Goal: Task Accomplishment & Management: Manage account settings

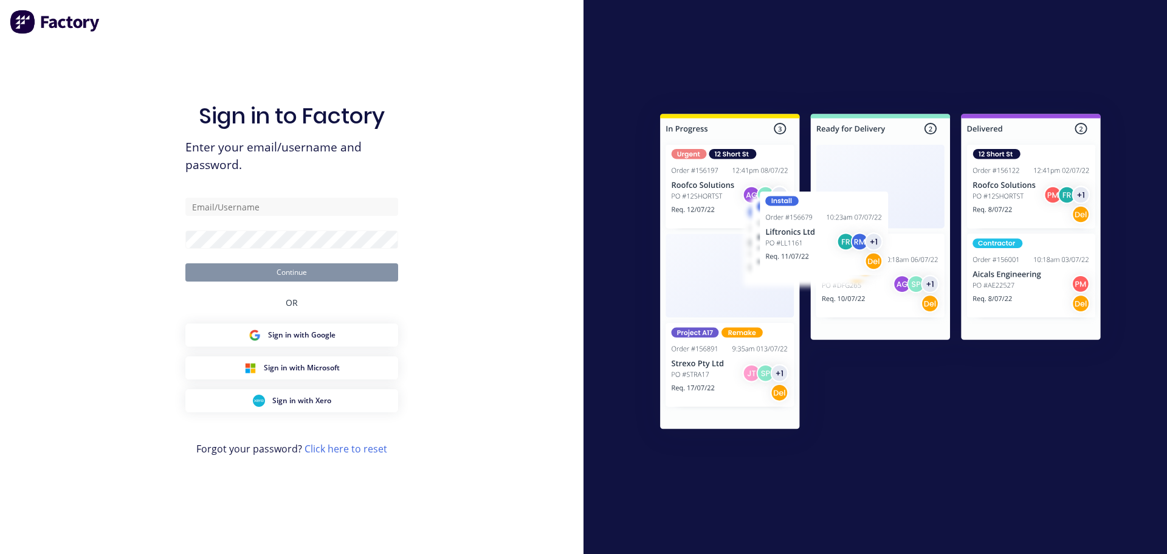
click at [283, 196] on div "Sign in to Factory Enter your email/username and password. Continue OR Sign in …" at bounding box center [291, 289] width 213 height 510
click at [274, 202] on input "text" at bounding box center [291, 207] width 213 height 18
type input "[EMAIL_ADDRESS][DOMAIN_NAME]"
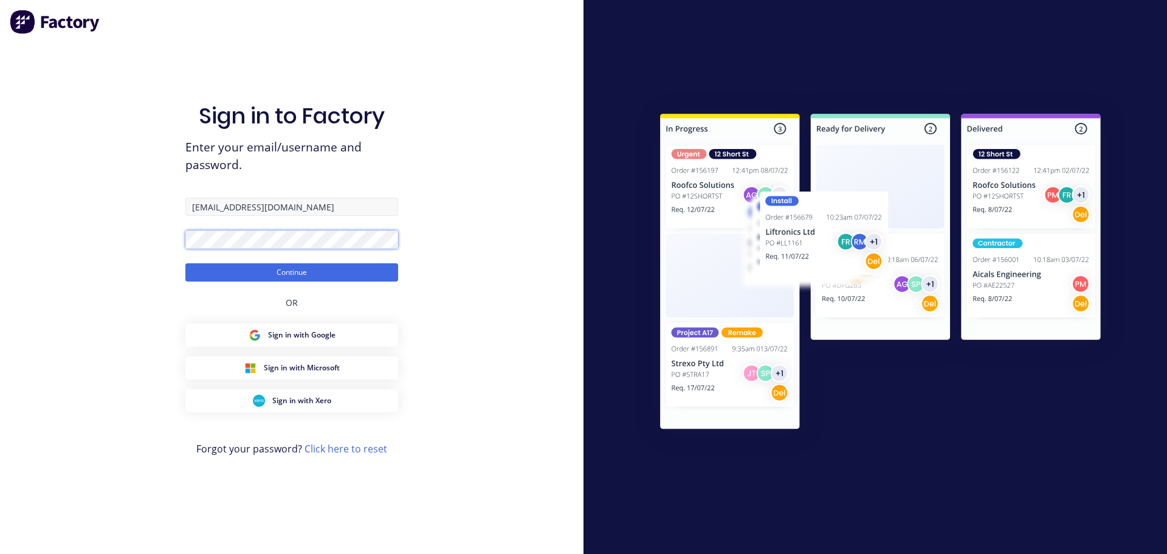
click at [185, 263] on button "Continue" at bounding box center [291, 272] width 213 height 18
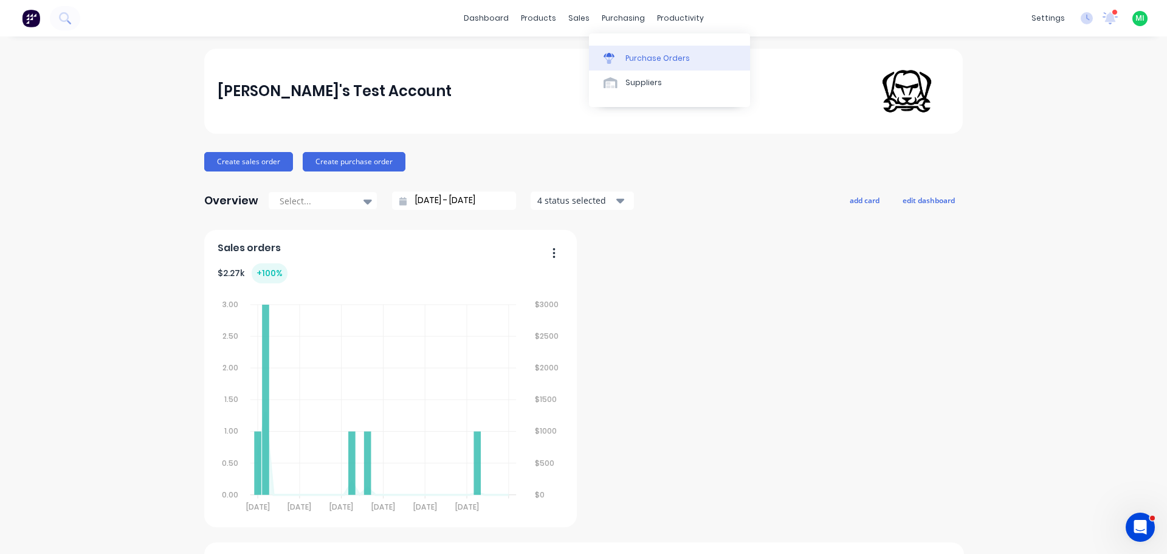
click at [624, 58] on link "Purchase Orders" at bounding box center [669, 58] width 161 height 24
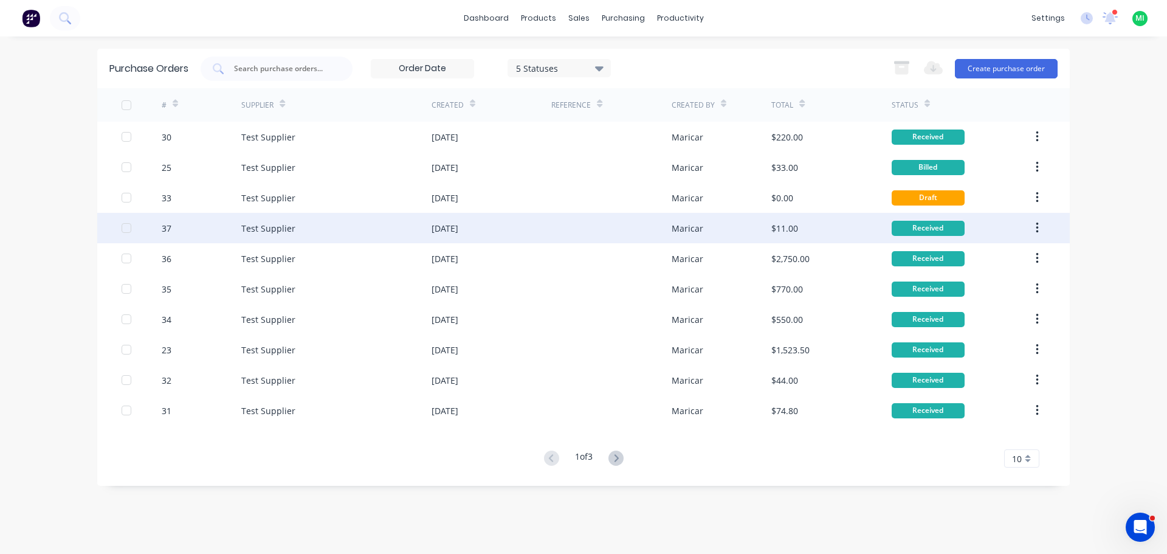
click at [815, 232] on div "$11.00" at bounding box center [832, 228] width 120 height 30
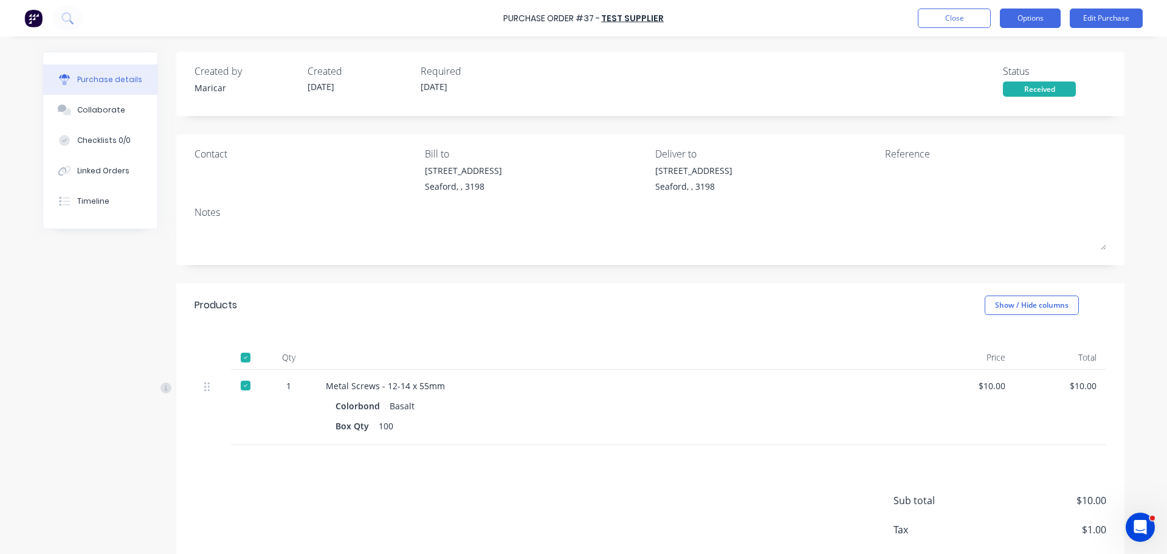
click at [1026, 21] on button "Options" at bounding box center [1030, 18] width 61 height 19
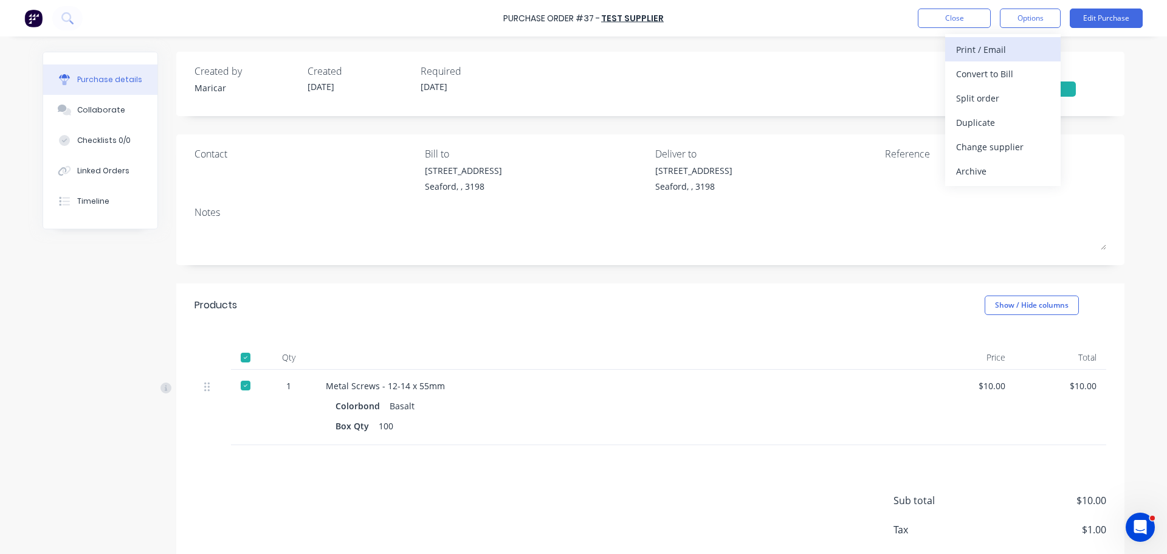
click at [999, 51] on div "Print / Email" at bounding box center [1003, 50] width 94 height 18
click at [978, 89] on div "Without pricing" at bounding box center [1003, 98] width 94 height 18
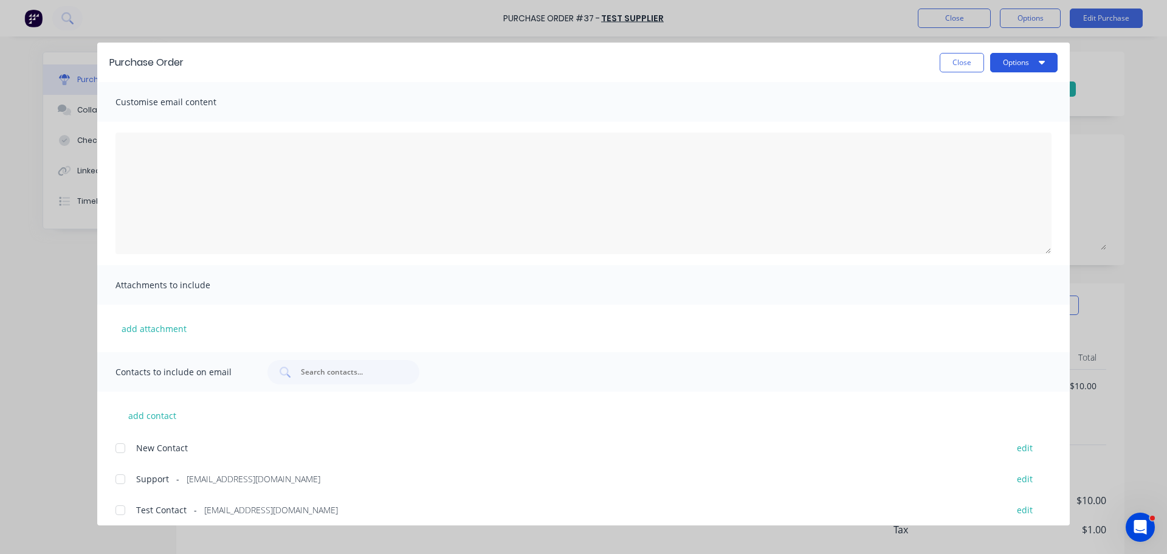
click at [1033, 63] on button "Options" at bounding box center [1023, 62] width 67 height 19
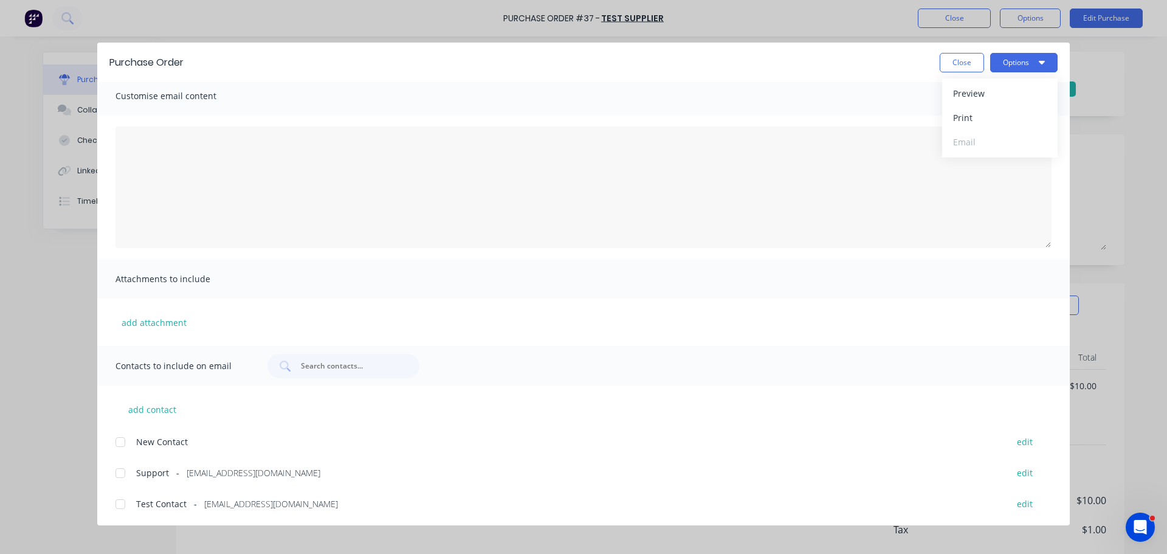
scroll to position [7, 0]
click at [119, 506] on div at bounding box center [120, 503] width 24 height 24
click at [1013, 71] on button "Options" at bounding box center [1023, 62] width 67 height 19
click at [987, 141] on div "Email" at bounding box center [1000, 142] width 94 height 18
drag, startPoint x: 964, startPoint y: 58, endPoint x: 945, endPoint y: 22, distance: 40.5
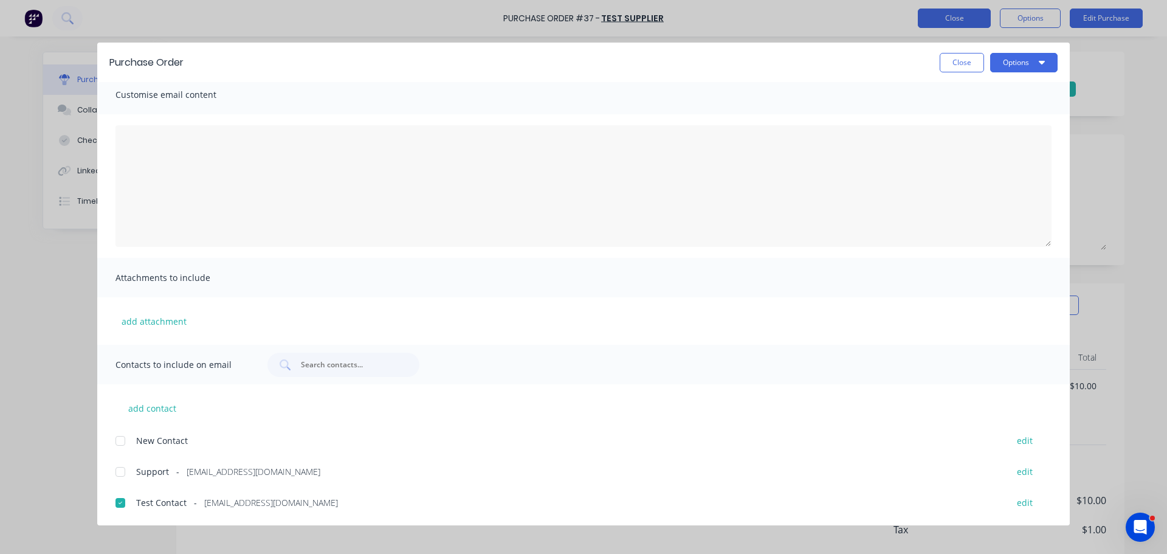
click at [963, 58] on button "Close" at bounding box center [962, 62] width 44 height 19
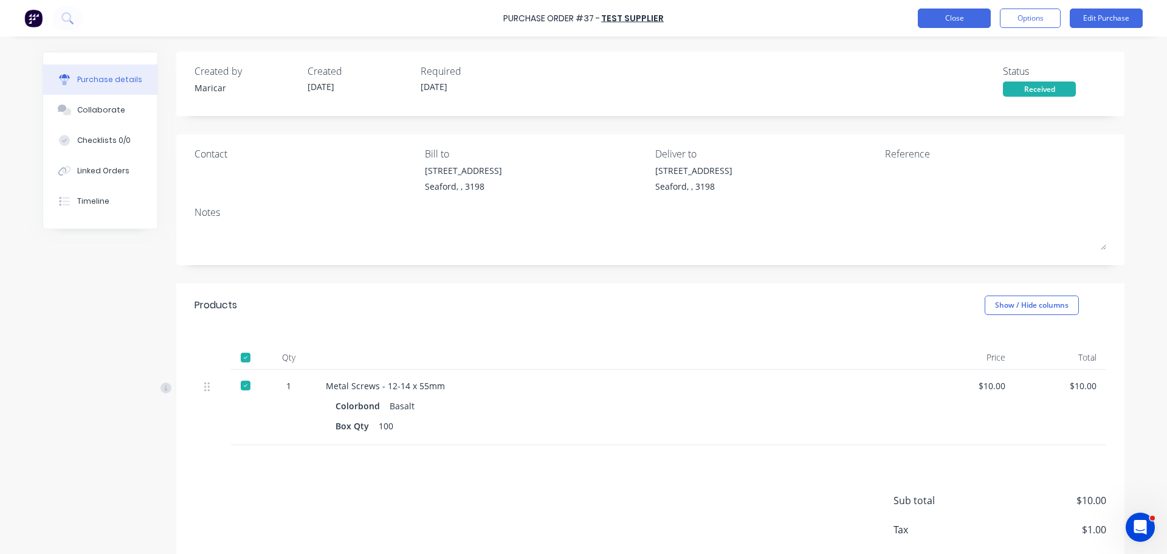
click at [945, 22] on button "Close" at bounding box center [954, 18] width 73 height 19
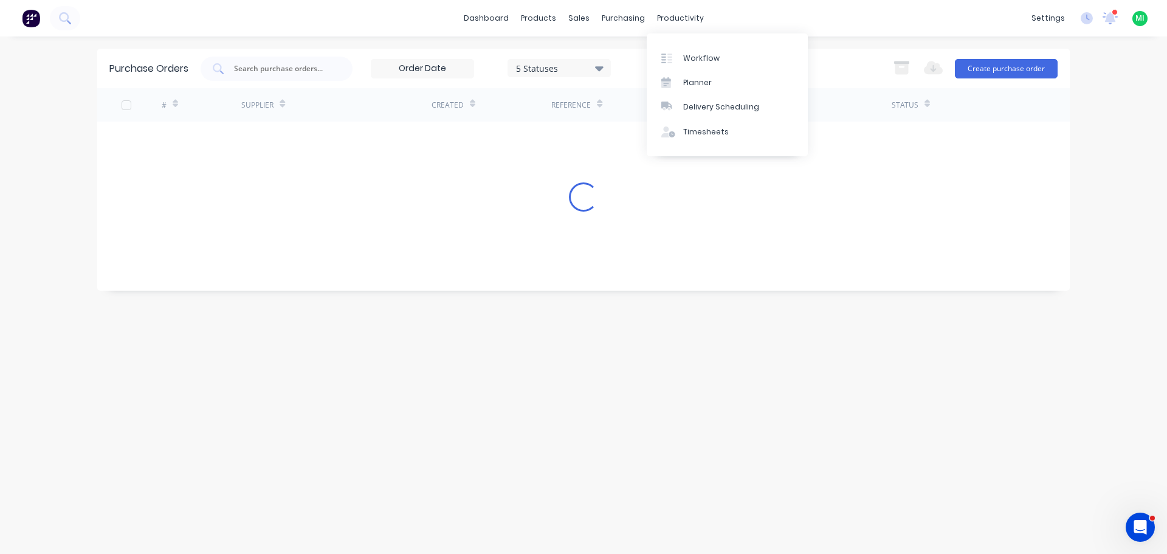
drag, startPoint x: 707, startPoint y: 133, endPoint x: 667, endPoint y: 144, distance: 41.6
click at [707, 133] on div "Timesheets" at bounding box center [706, 131] width 46 height 11
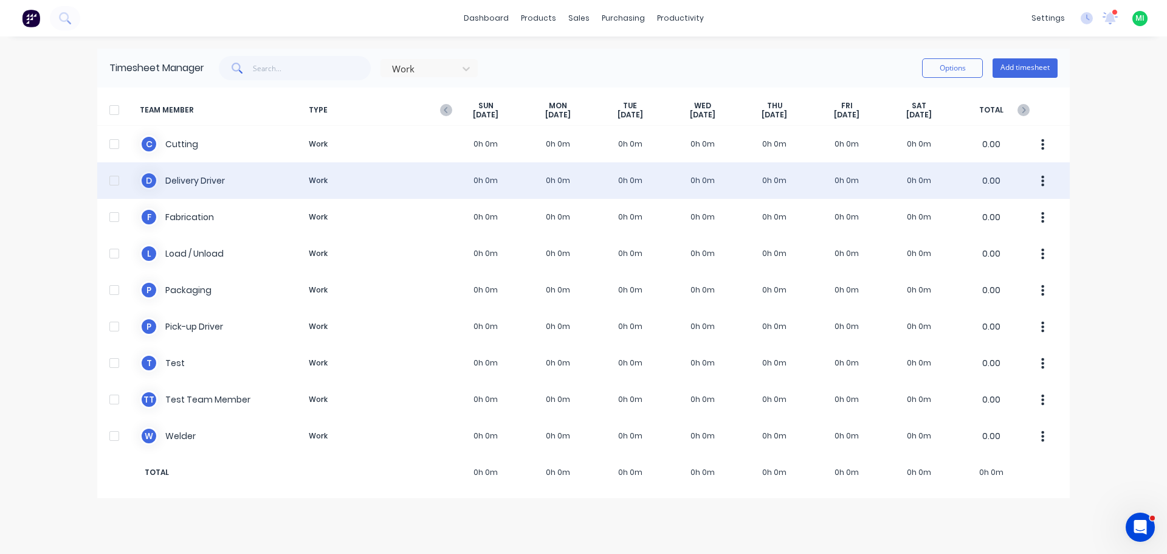
click at [257, 164] on div "D Delivery Driver Work 0h 0m 0h 0m 0h 0m 0h 0m 0h 0m 0h 0m 0h 0m 0.00" at bounding box center [583, 180] width 973 height 36
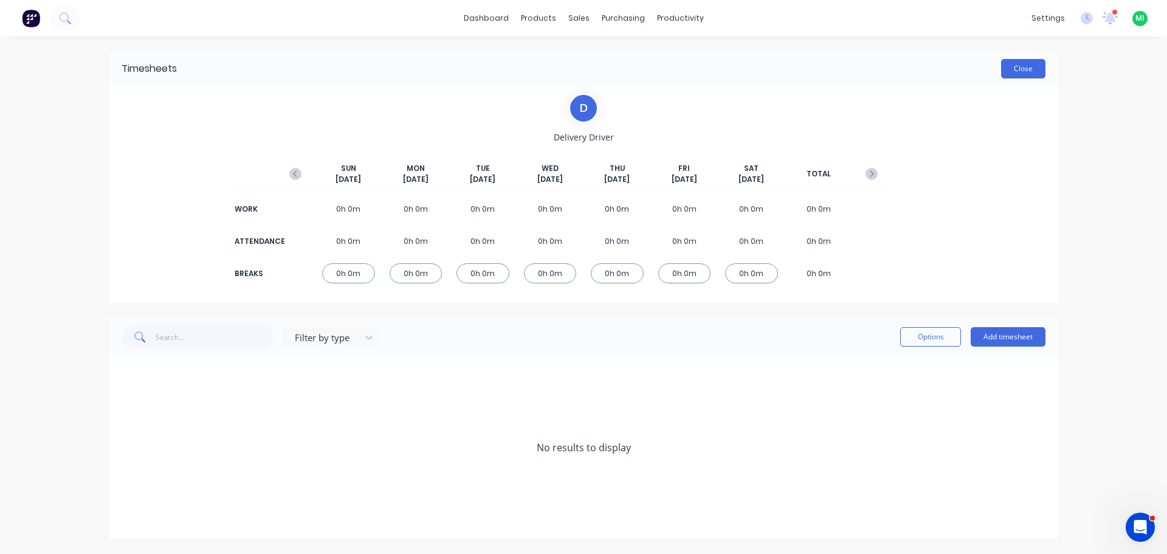
click at [1029, 64] on button "Close" at bounding box center [1023, 68] width 44 height 19
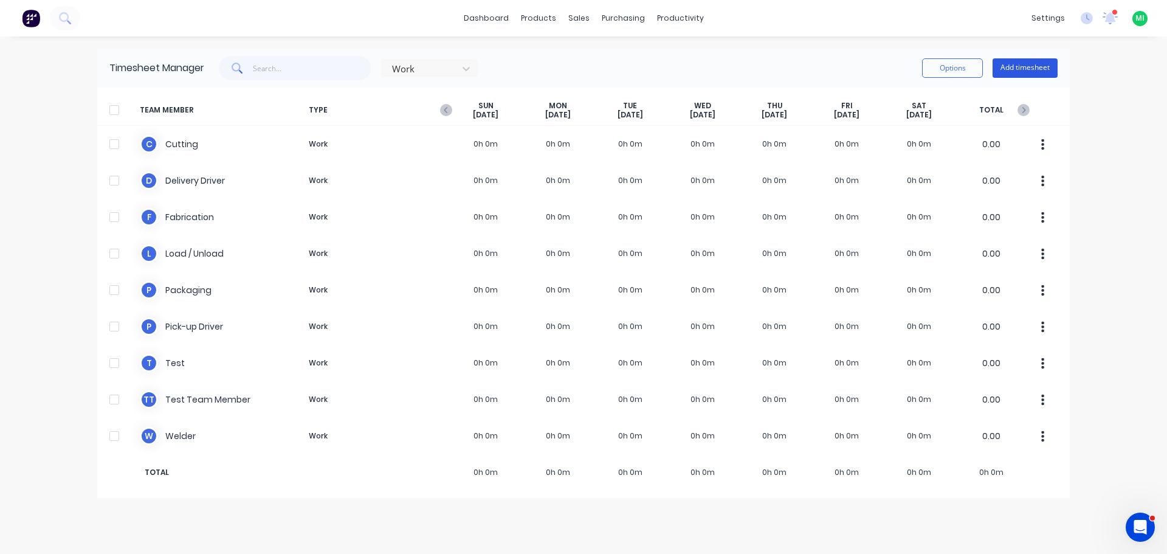
click at [1029, 64] on button "Add timesheet" at bounding box center [1025, 67] width 65 height 19
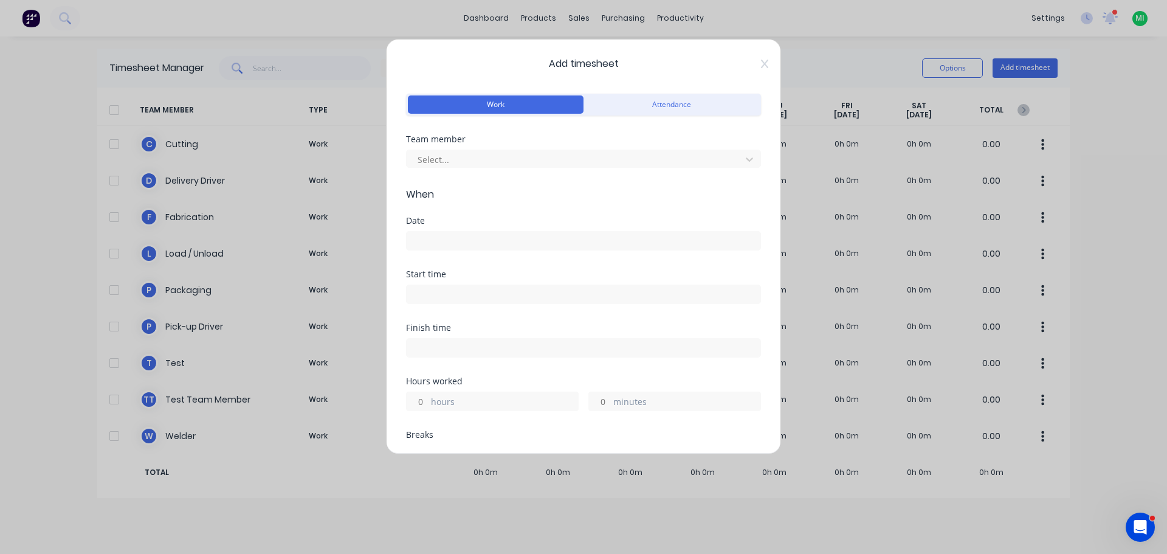
click at [483, 147] on div "Select..." at bounding box center [583, 157] width 355 height 21
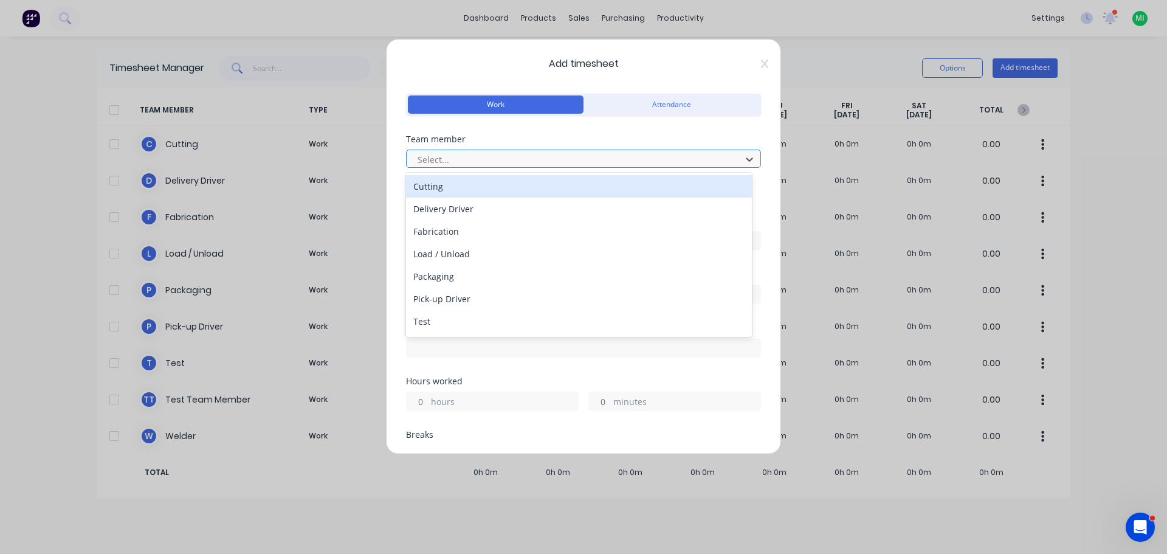
click at [470, 152] on div at bounding box center [575, 159] width 319 height 15
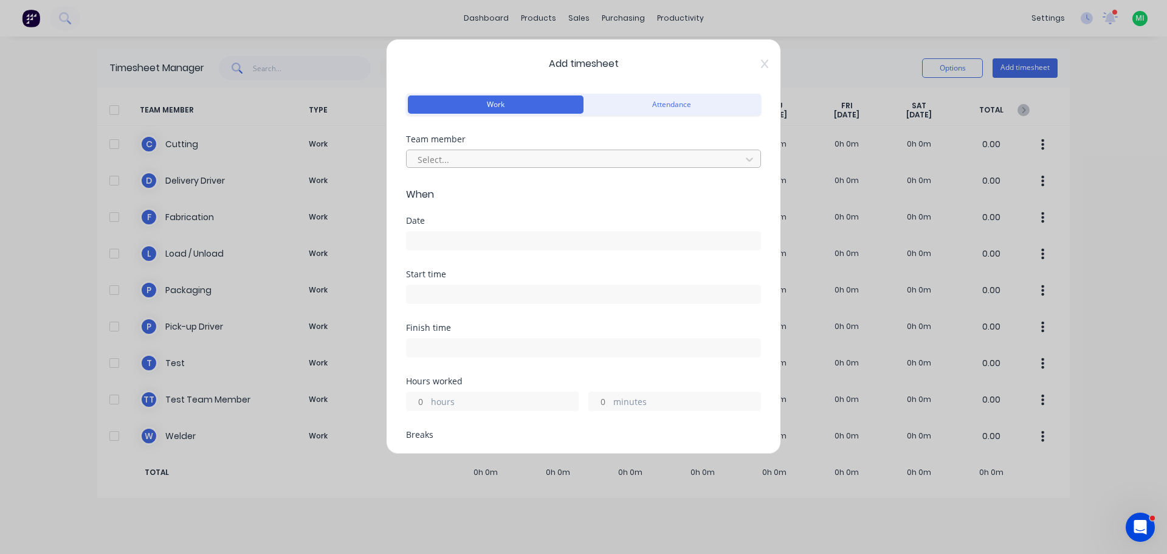
click at [495, 167] on div "Select..." at bounding box center [576, 159] width 326 height 18
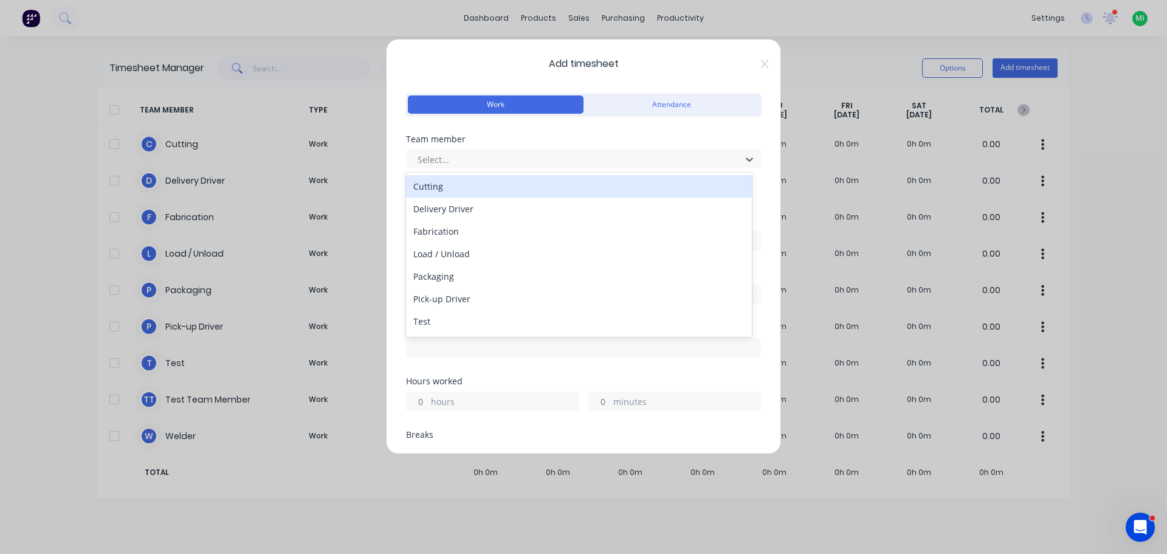
click at [468, 187] on div "Cutting" at bounding box center [579, 186] width 346 height 22
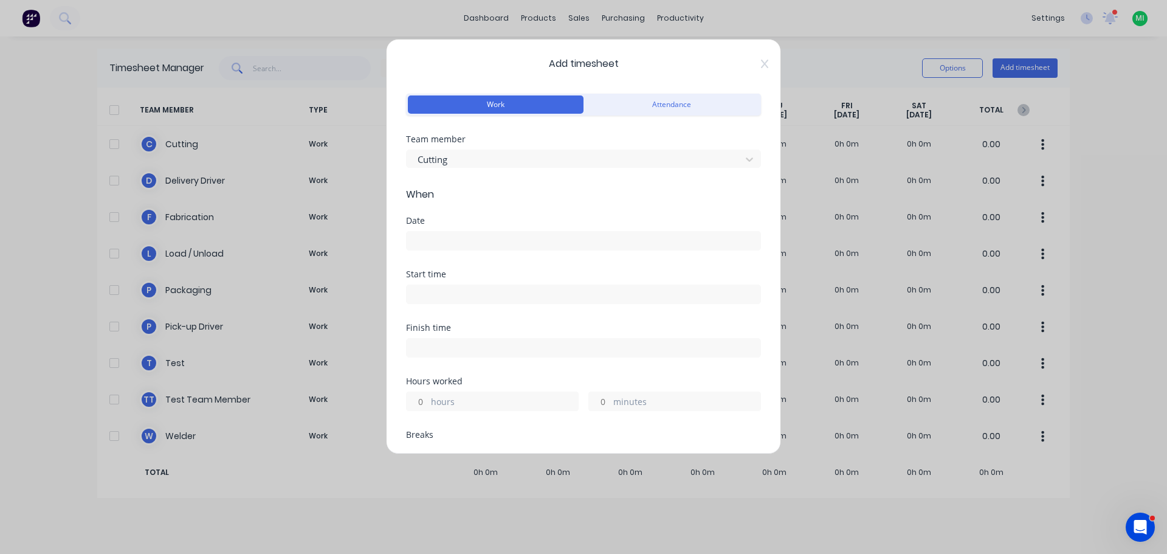
click at [436, 242] on input at bounding box center [584, 241] width 354 height 18
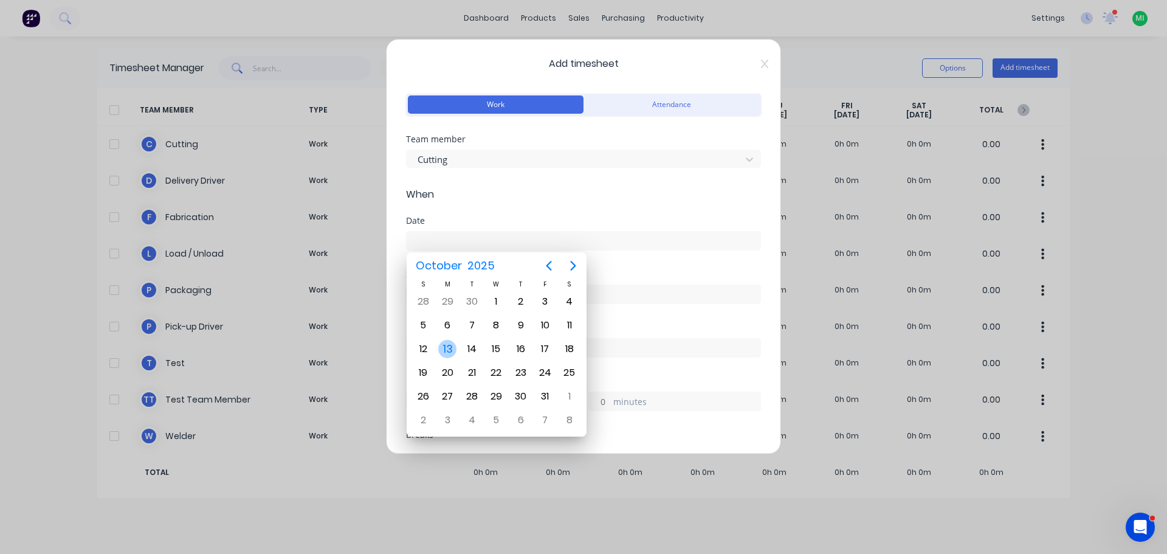
click at [441, 353] on div "13" at bounding box center [447, 349] width 18 height 18
type input "[DATE]"
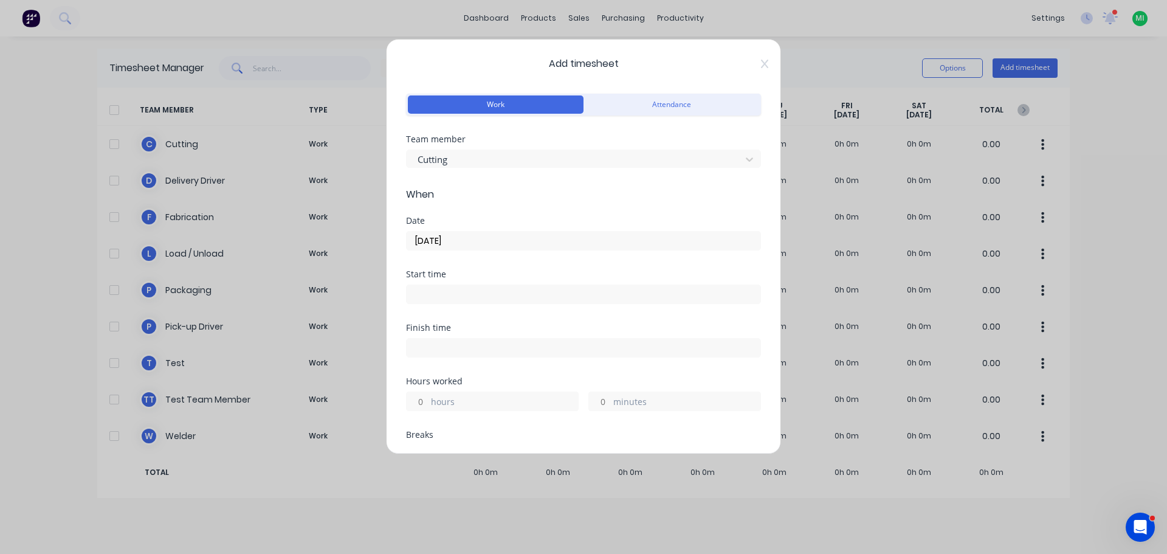
click at [424, 400] on input "hours" at bounding box center [417, 401] width 21 height 18
type input "8"
click at [482, 355] on input at bounding box center [584, 348] width 354 height 18
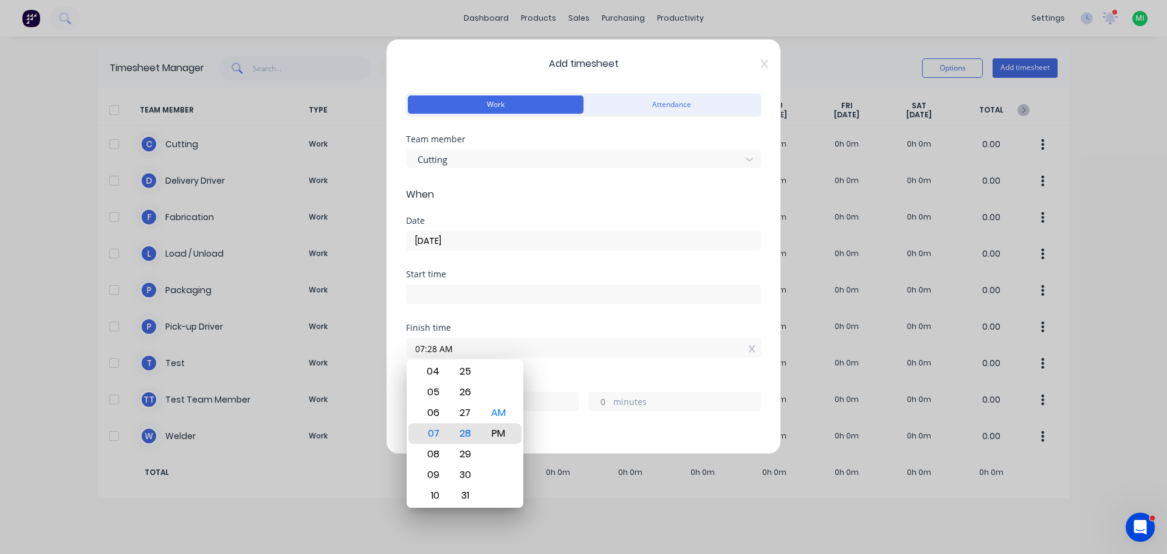
type input "07:28 PM"
click at [539, 387] on div "Hours worked 8 hours minutes" at bounding box center [583, 394] width 355 height 34
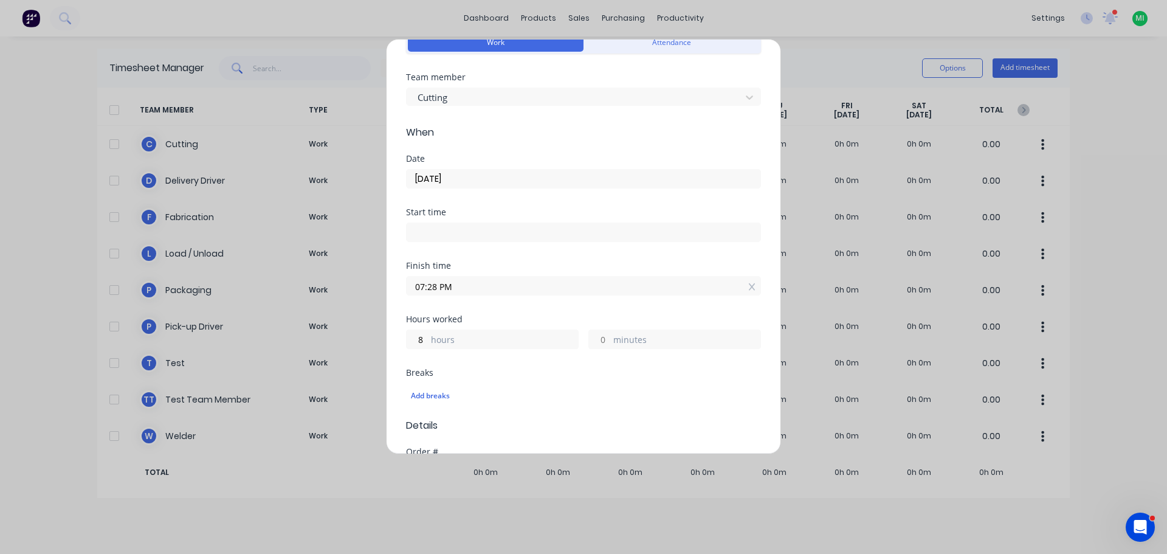
scroll to position [243, 0]
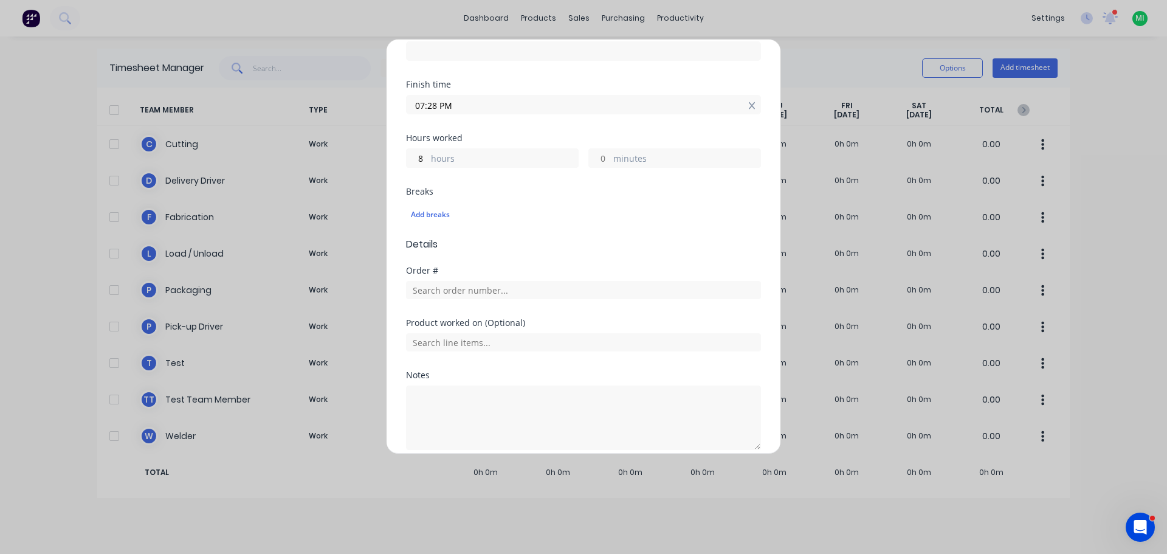
click at [749, 103] on icon at bounding box center [752, 106] width 7 height 9
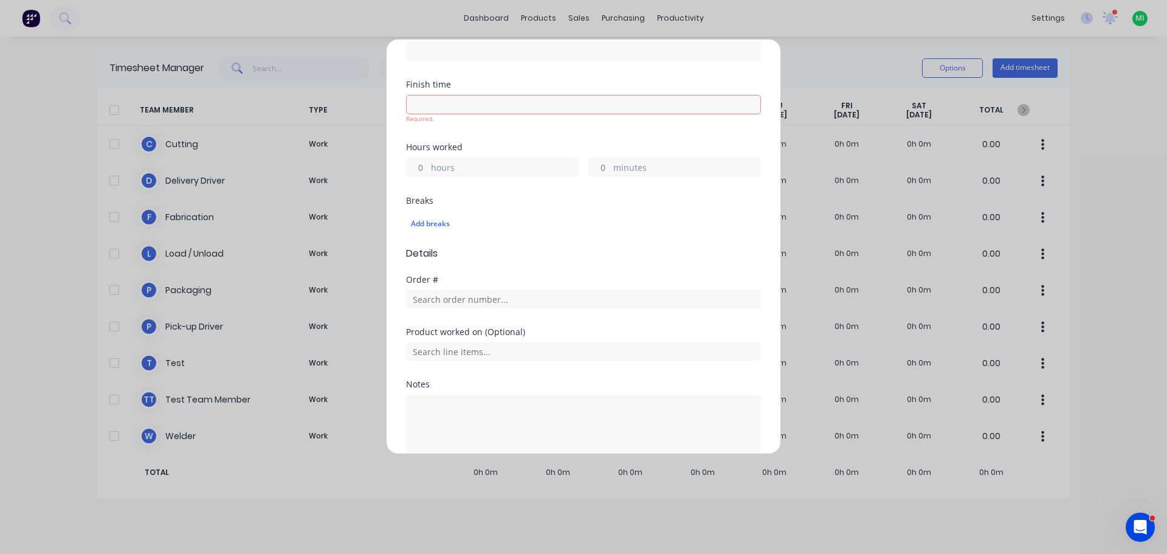
click at [505, 246] on div "Breaks Add breaks" at bounding box center [583, 221] width 355 height 50
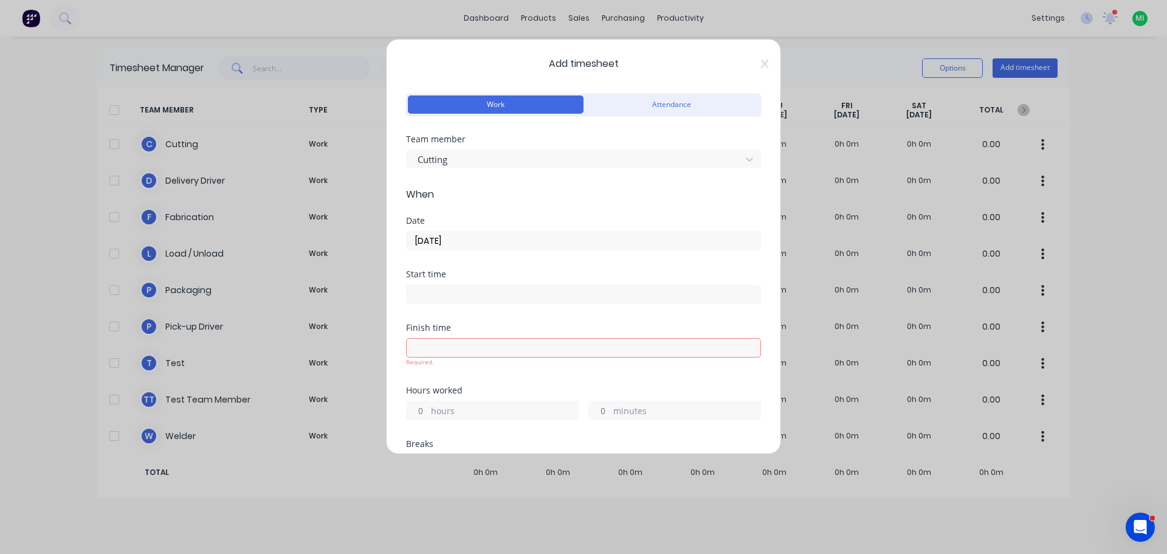
click at [444, 289] on input at bounding box center [584, 294] width 354 height 18
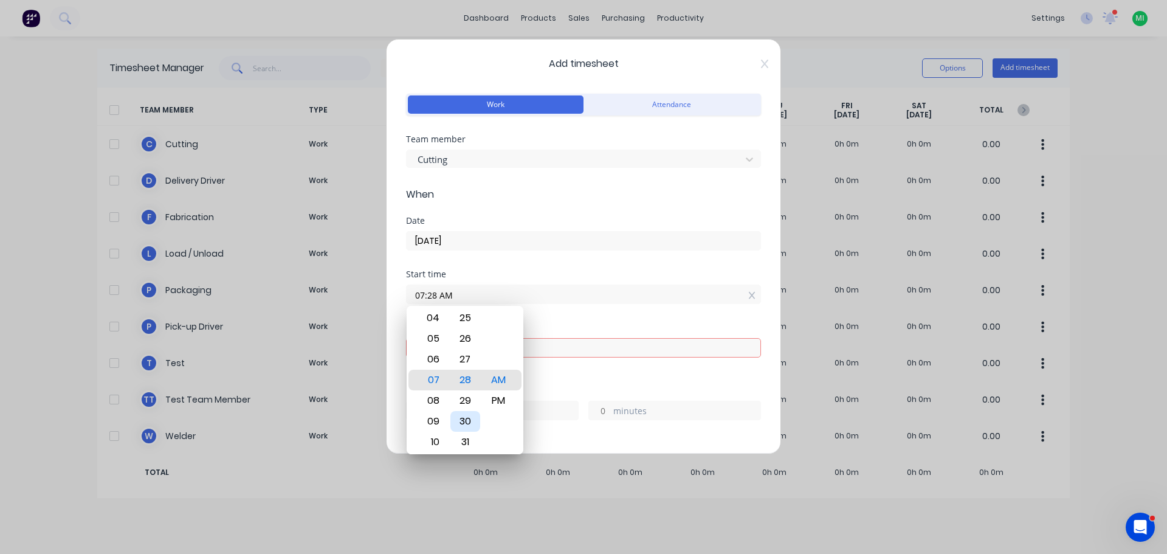
click at [466, 418] on div "30" at bounding box center [466, 421] width 30 height 21
type input "07:30 AM"
drag, startPoint x: 607, startPoint y: 317, endPoint x: 556, endPoint y: 353, distance: 62.1
click at [607, 319] on div "Start time 07:30 AM" at bounding box center [583, 297] width 355 height 54
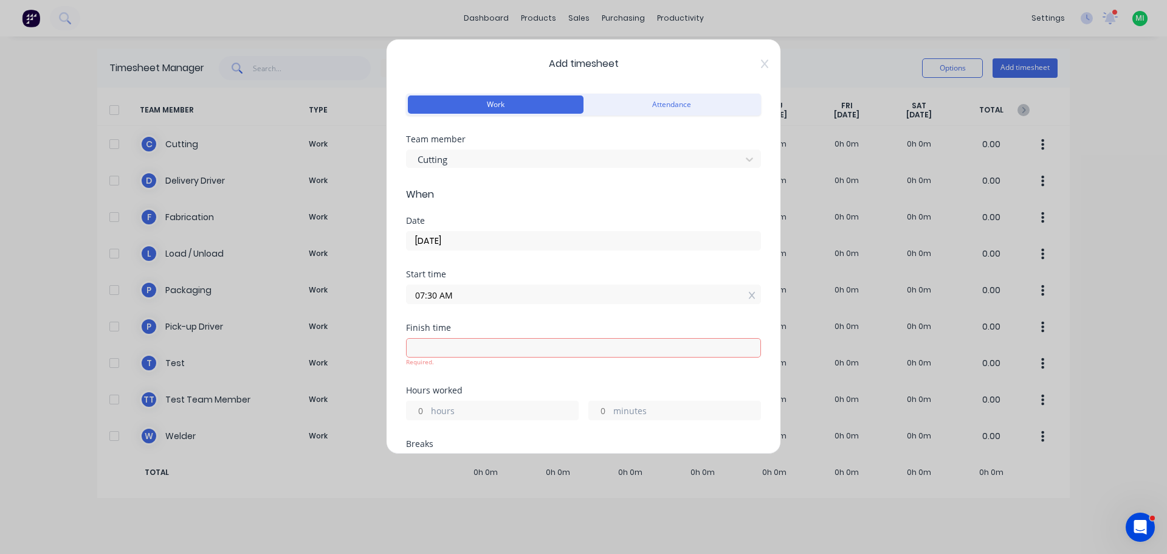
click at [438, 351] on input at bounding box center [584, 348] width 354 height 18
type input "07:28 AM"
type input "23"
type input "58"
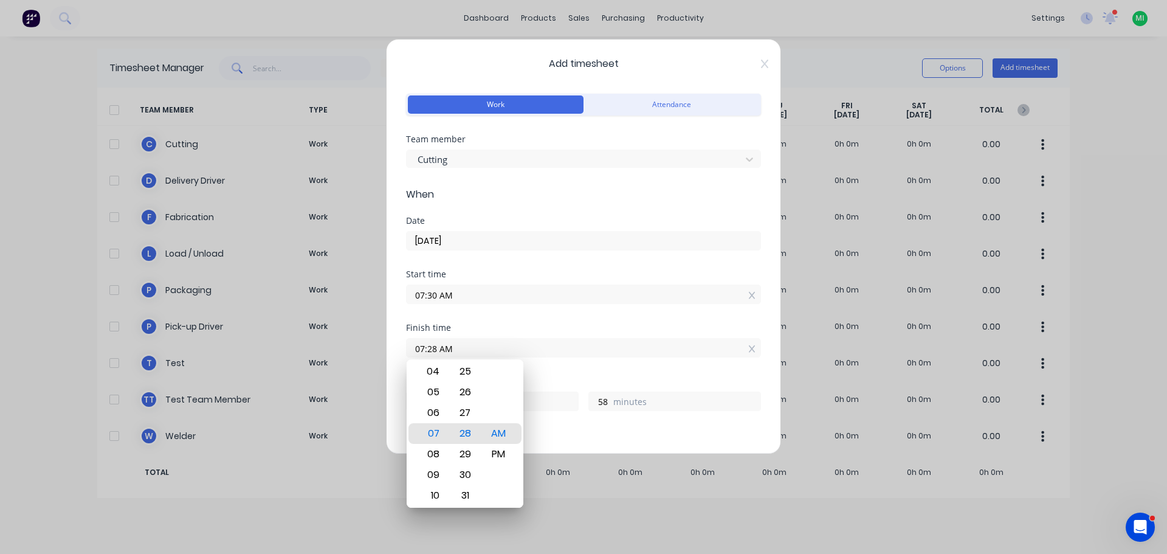
click at [560, 371] on div "Finish time 07:28 AM" at bounding box center [583, 350] width 355 height 54
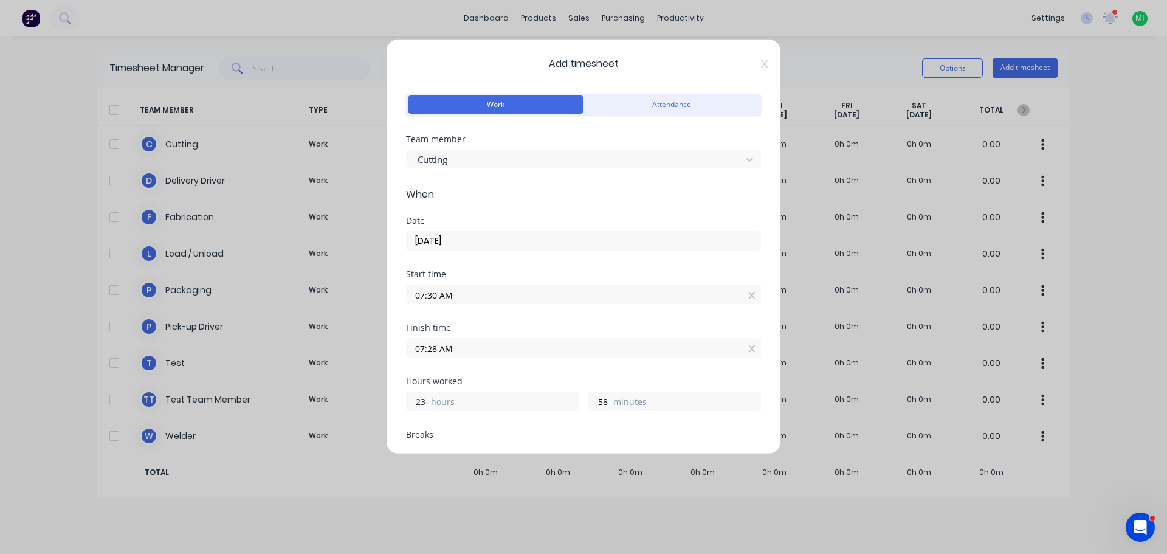
drag, startPoint x: 426, startPoint y: 400, endPoint x: 367, endPoint y: 402, distance: 59.6
click at [376, 406] on div "Add timesheet Work Attendance Team member Cutting When Date [DATE] Start time 0…" at bounding box center [583, 277] width 1167 height 554
type input "8"
click at [544, 374] on div "Finish time 04:28 PM" at bounding box center [583, 350] width 355 height 54
click at [431, 345] on input "04:28 PM" at bounding box center [584, 348] width 354 height 18
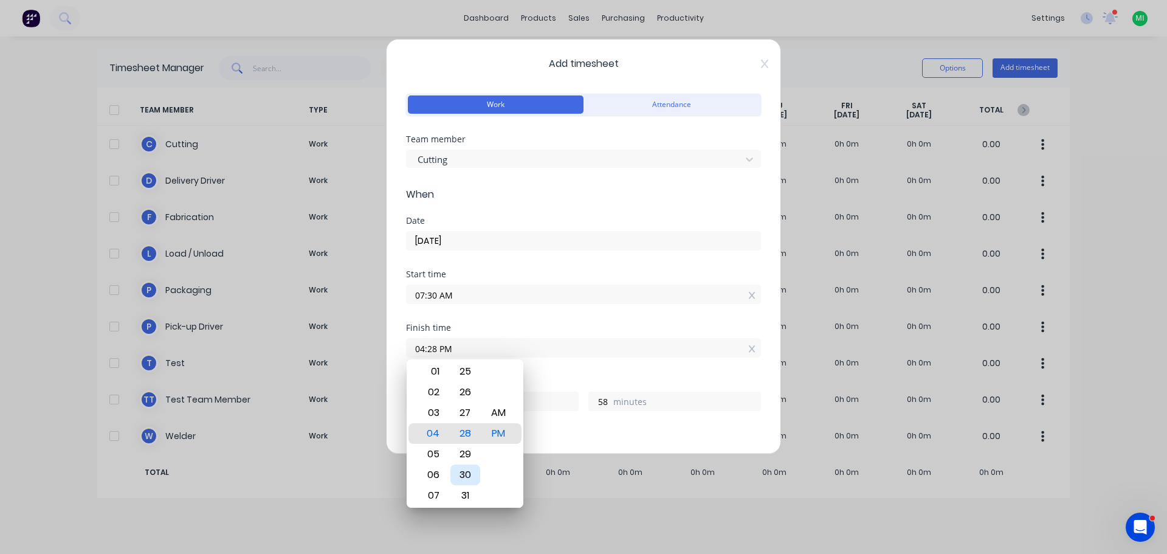
drag, startPoint x: 461, startPoint y: 474, endPoint x: 474, endPoint y: 455, distance: 22.8
click at [461, 474] on div "30" at bounding box center [466, 474] width 30 height 21
type input "04:30 PM"
type input "9"
type input "0"
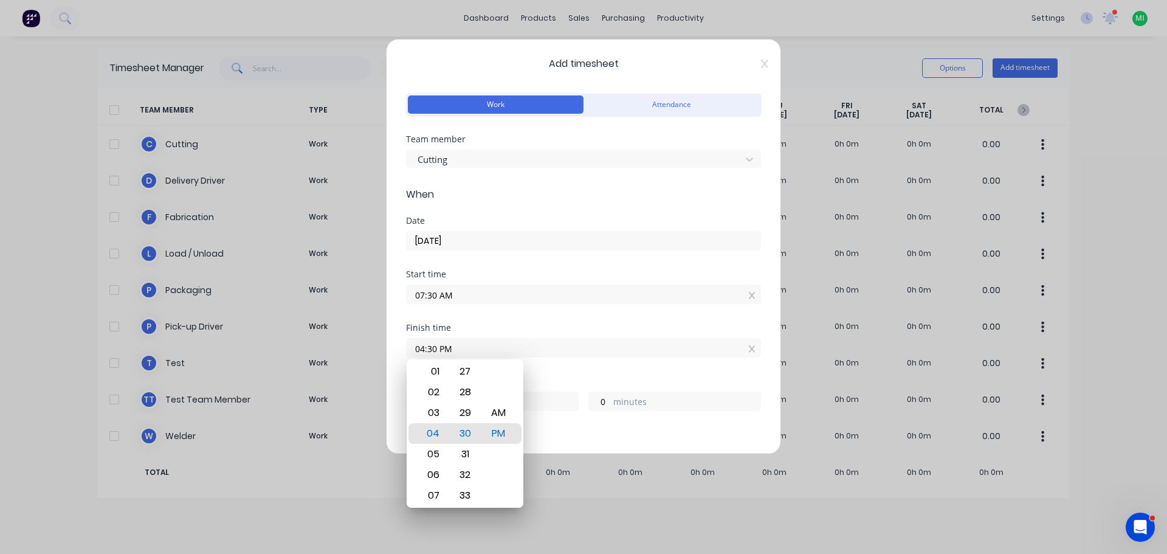
drag, startPoint x: 561, startPoint y: 381, endPoint x: 561, endPoint y: 387, distance: 6.7
click at [562, 382] on div "Hours worked" at bounding box center [583, 381] width 355 height 9
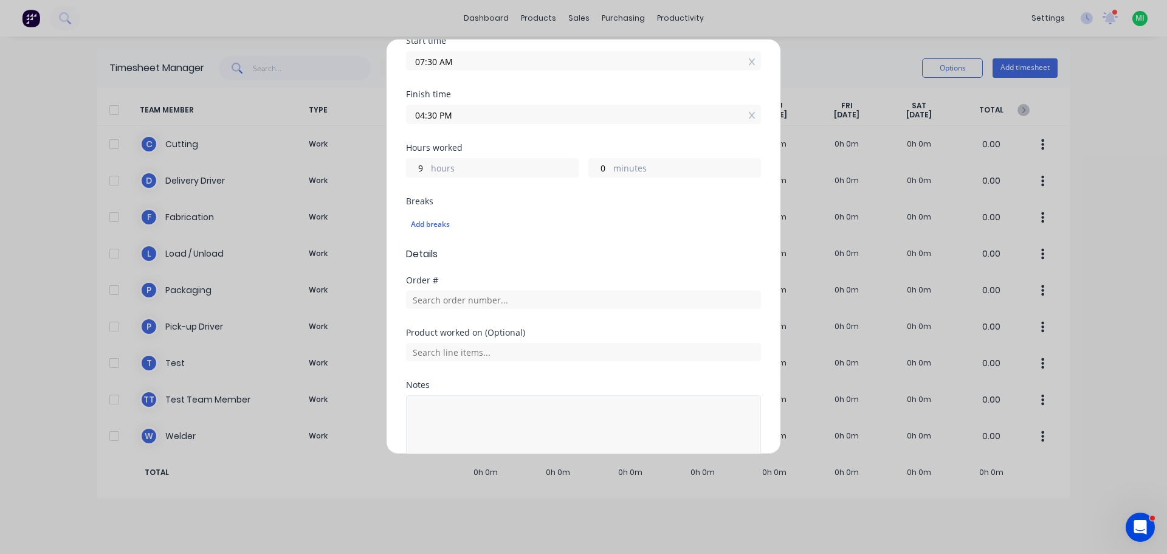
scroll to position [243, 0]
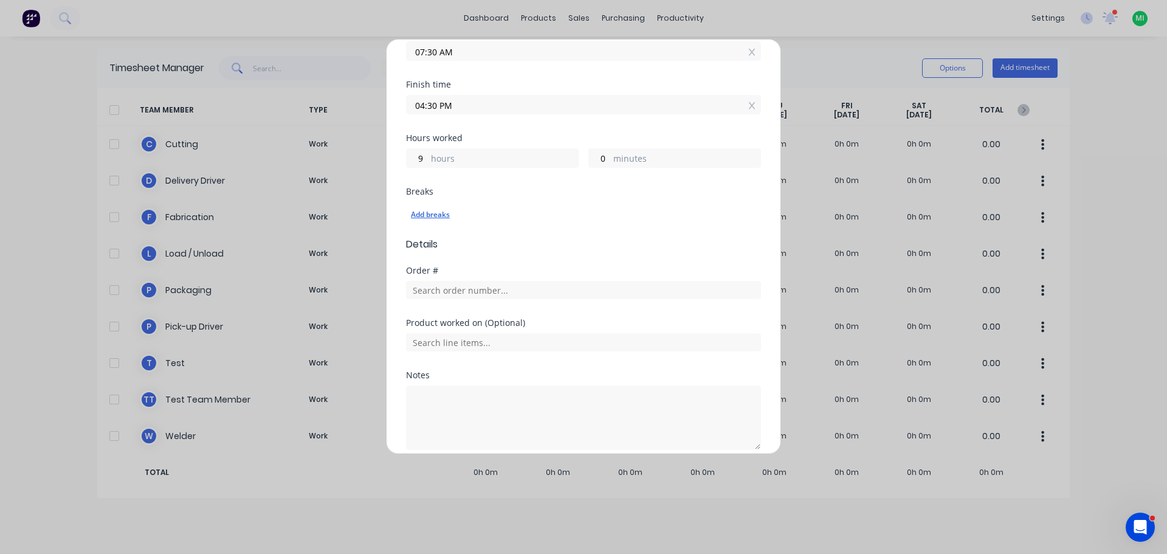
click at [439, 210] on div "Add breaks" at bounding box center [583, 215] width 345 height 16
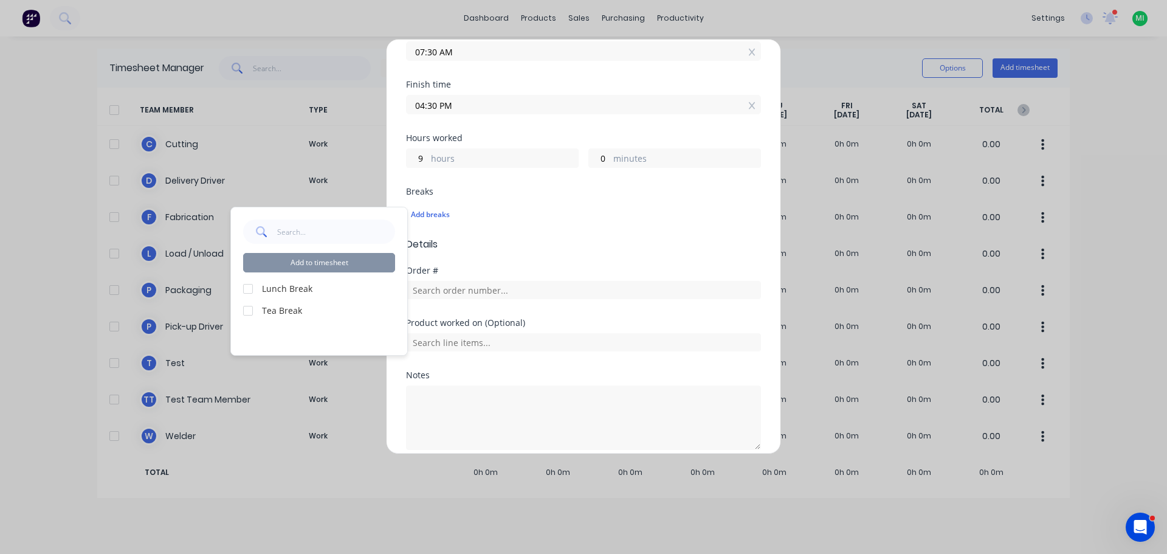
click at [253, 289] on div at bounding box center [248, 289] width 24 height 24
click at [555, 246] on span "Details" at bounding box center [583, 244] width 355 height 15
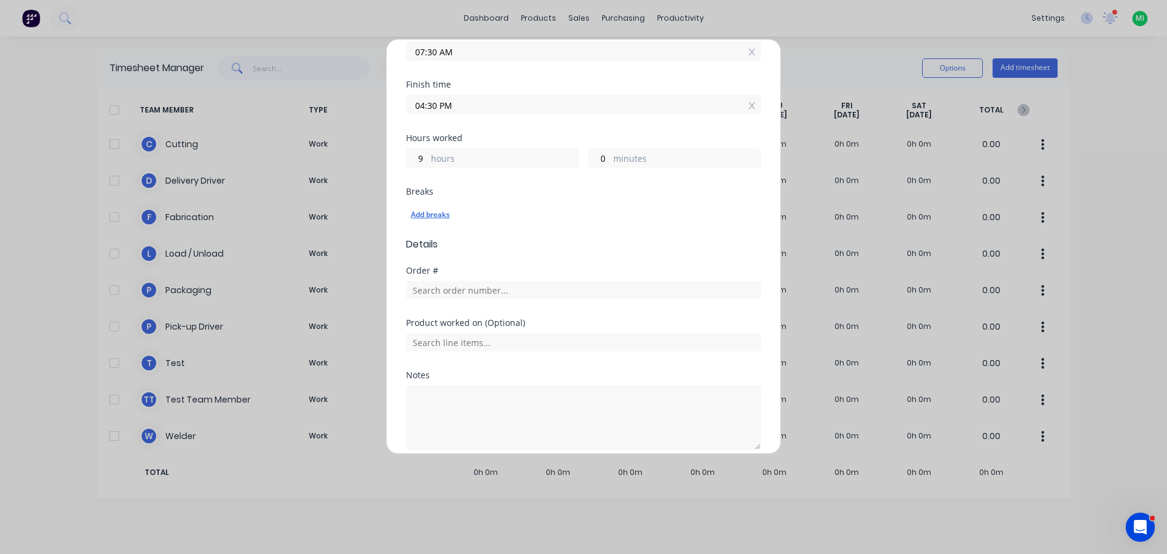
click at [440, 212] on div "Add breaks" at bounding box center [583, 215] width 345 height 16
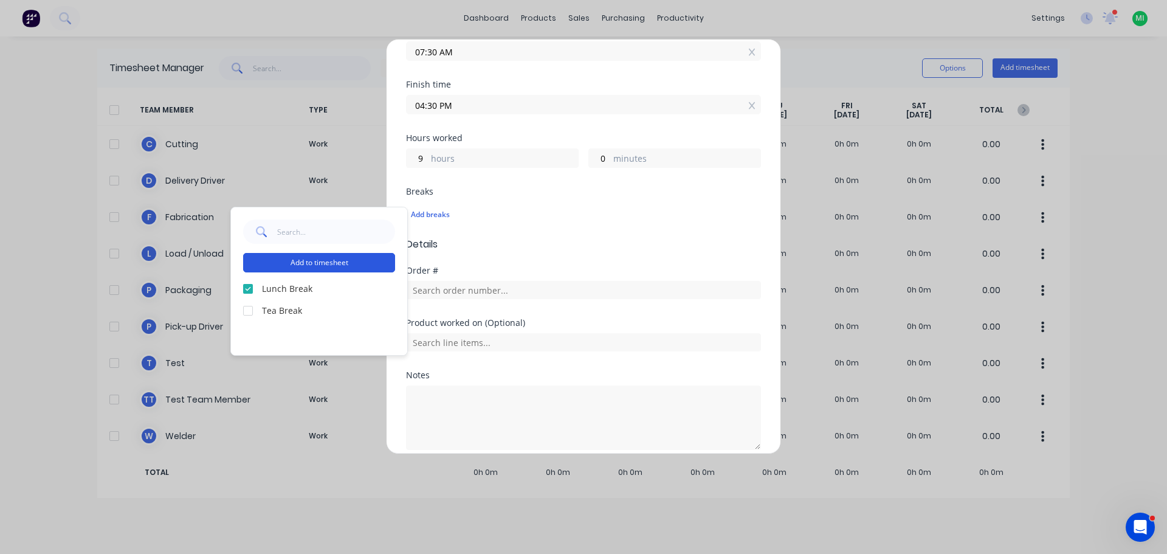
click at [306, 266] on button "Add to timesheet" at bounding box center [319, 262] width 152 height 19
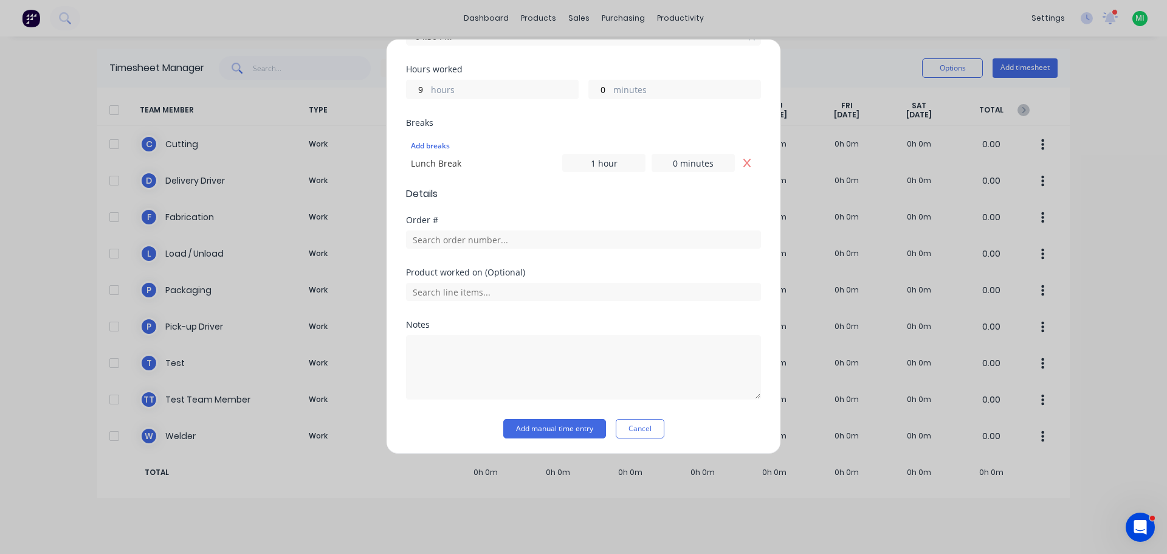
scroll to position [314, 0]
click at [551, 430] on button "Add manual time entry" at bounding box center [554, 426] width 103 height 19
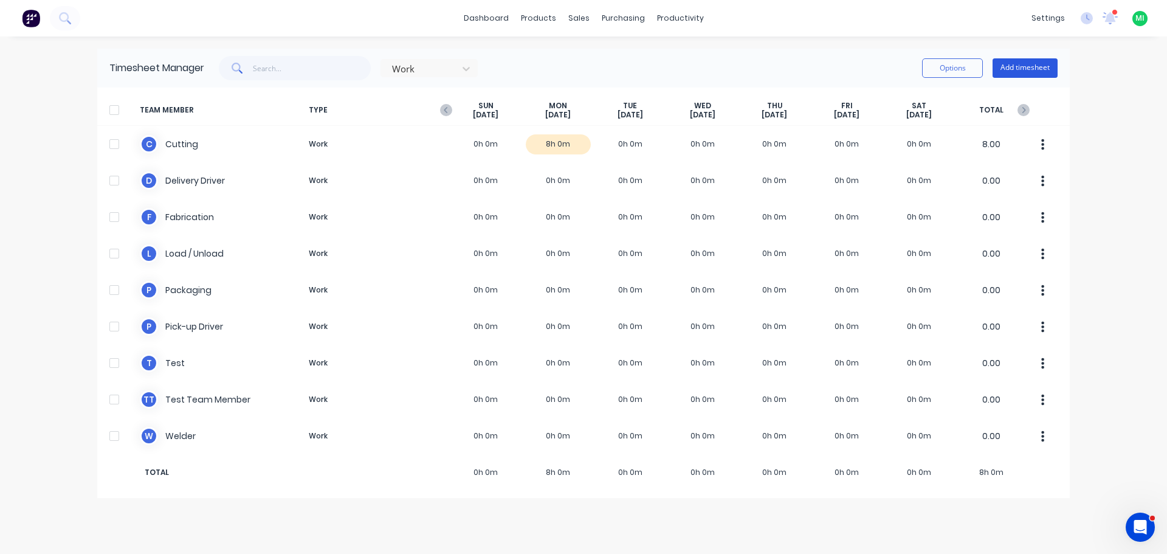
click at [1024, 69] on button "Add timesheet" at bounding box center [1025, 67] width 65 height 19
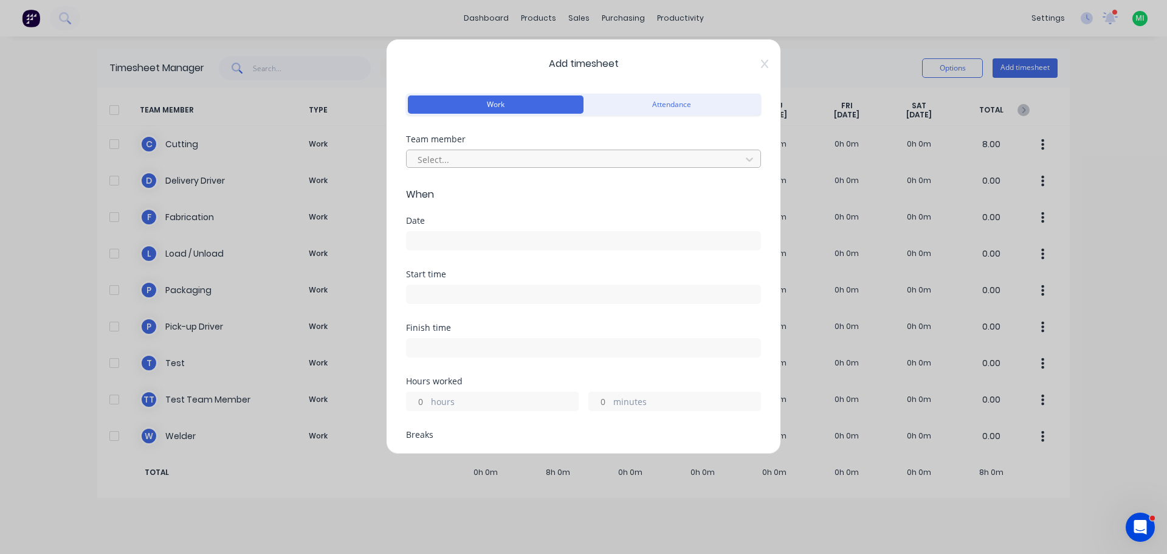
click at [493, 158] on div at bounding box center [575, 159] width 319 height 15
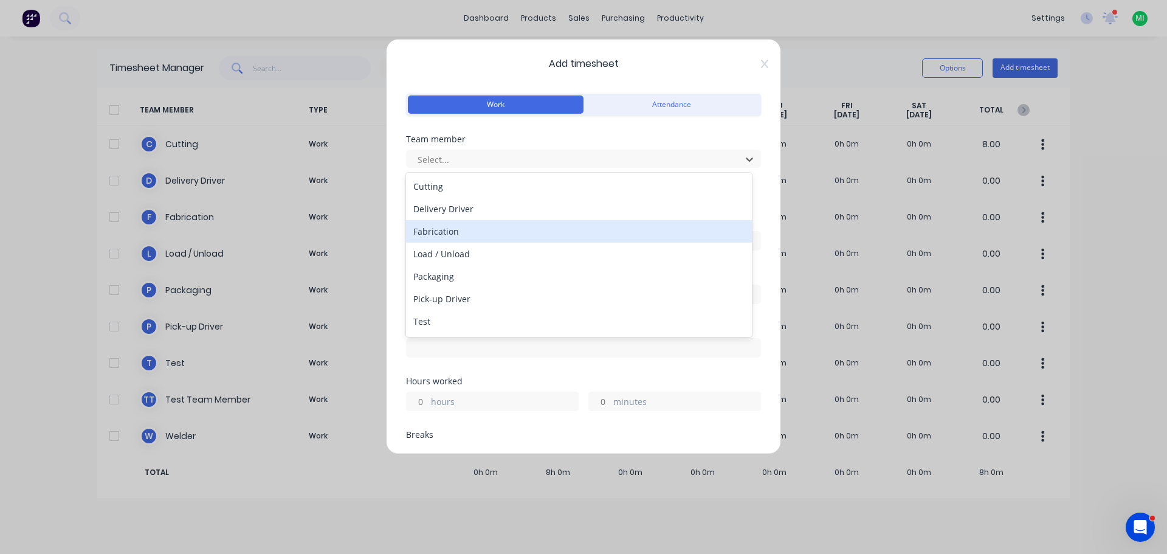
click at [463, 221] on div "Fabrication" at bounding box center [579, 231] width 346 height 22
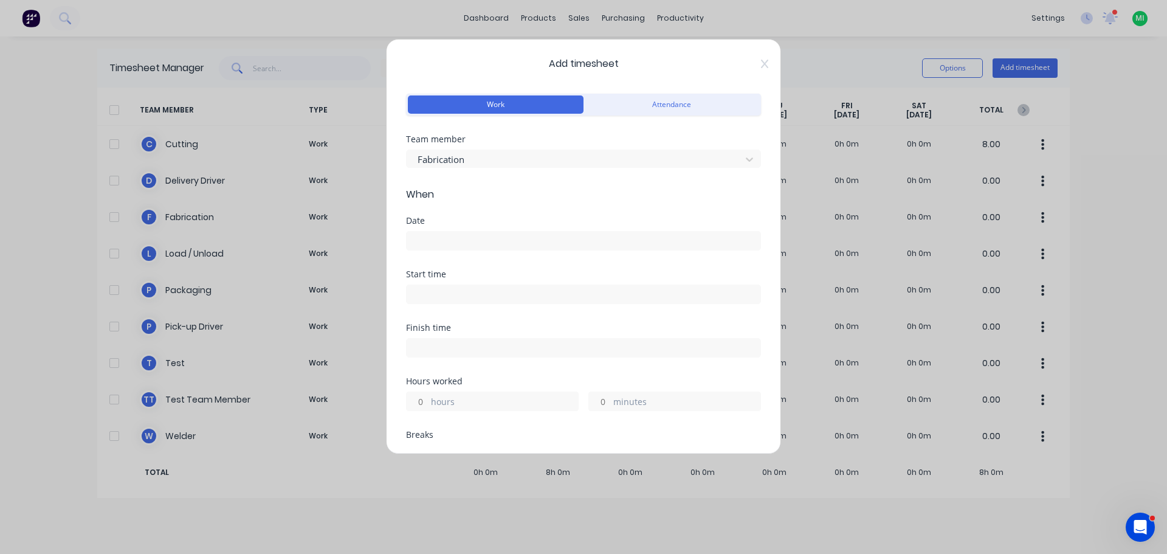
click at [446, 229] on div at bounding box center [583, 239] width 355 height 22
click at [447, 240] on input at bounding box center [584, 241] width 354 height 18
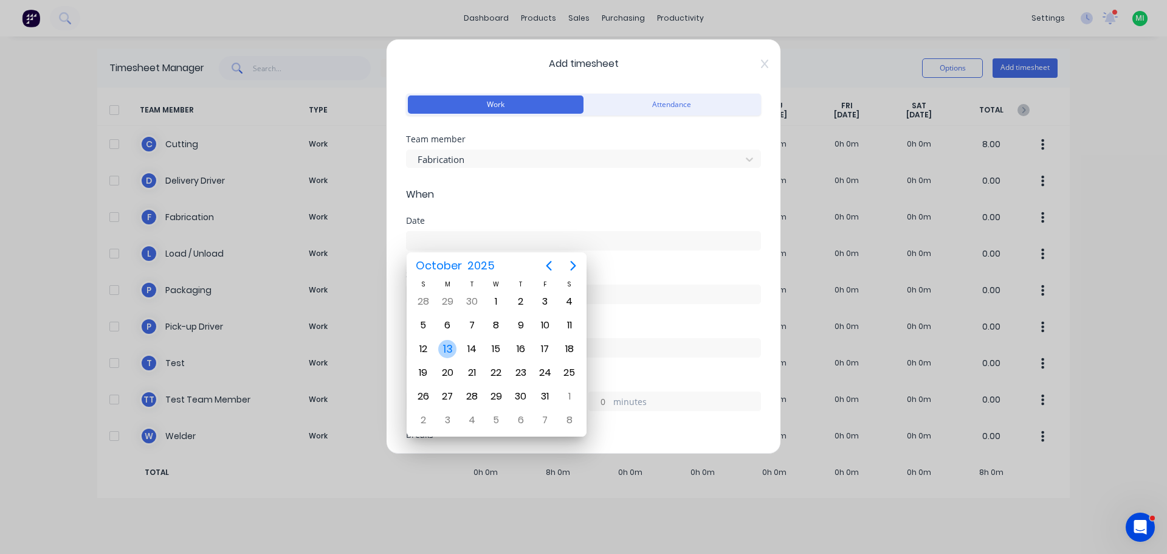
click at [447, 345] on div "13" at bounding box center [447, 349] width 18 height 18
type input "[DATE]"
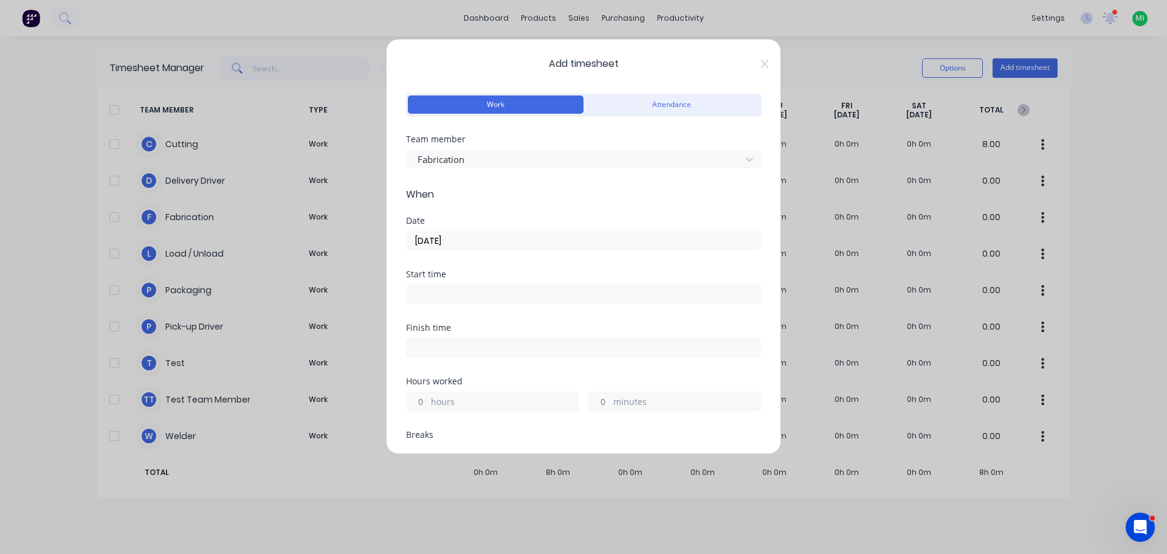
click at [423, 400] on input "hours" at bounding box center [417, 401] width 21 height 18
type input "8"
click at [471, 426] on div "Hours worked 8 hours minutes" at bounding box center [583, 404] width 355 height 54
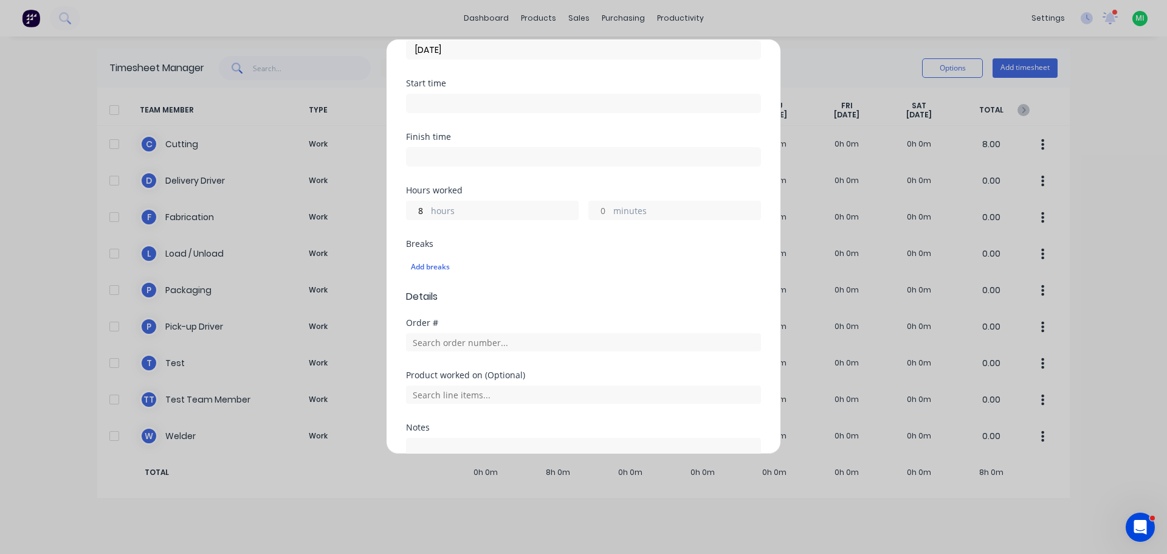
scroll to position [295, 0]
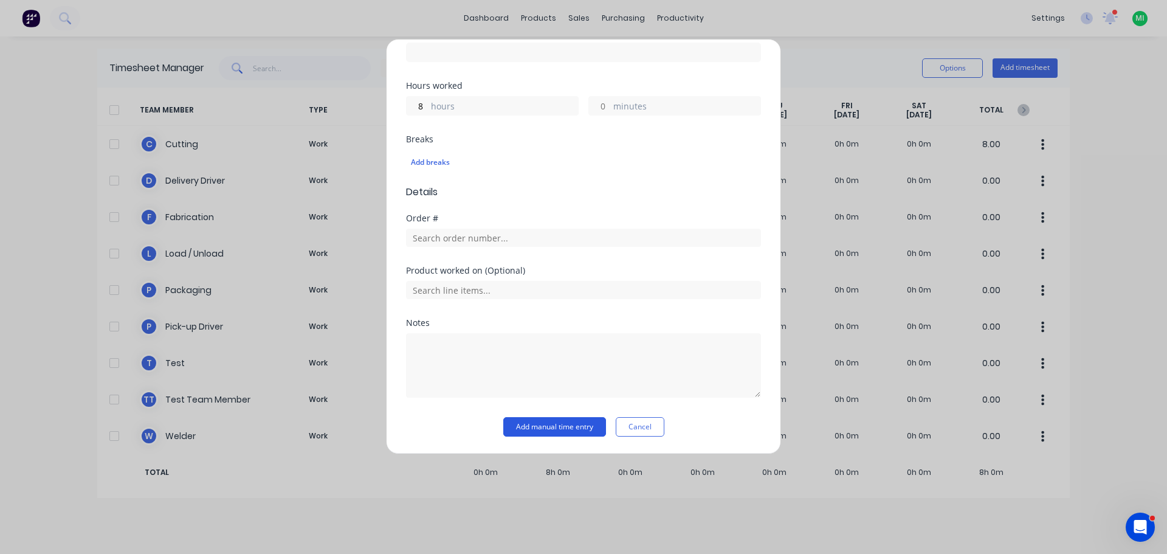
click at [562, 426] on button "Add manual time entry" at bounding box center [554, 426] width 103 height 19
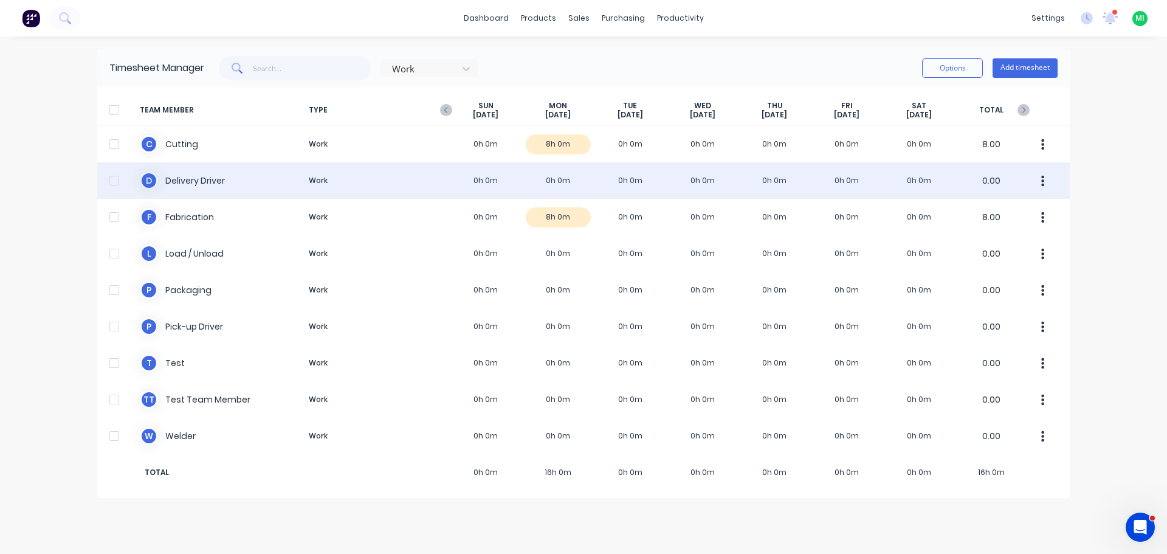
click at [556, 185] on div "D Delivery Driver Work 0h 0m 0h 0m 0h 0m 0h 0m 0h 0m 0h 0m 0h 0m 0.00" at bounding box center [583, 180] width 973 height 36
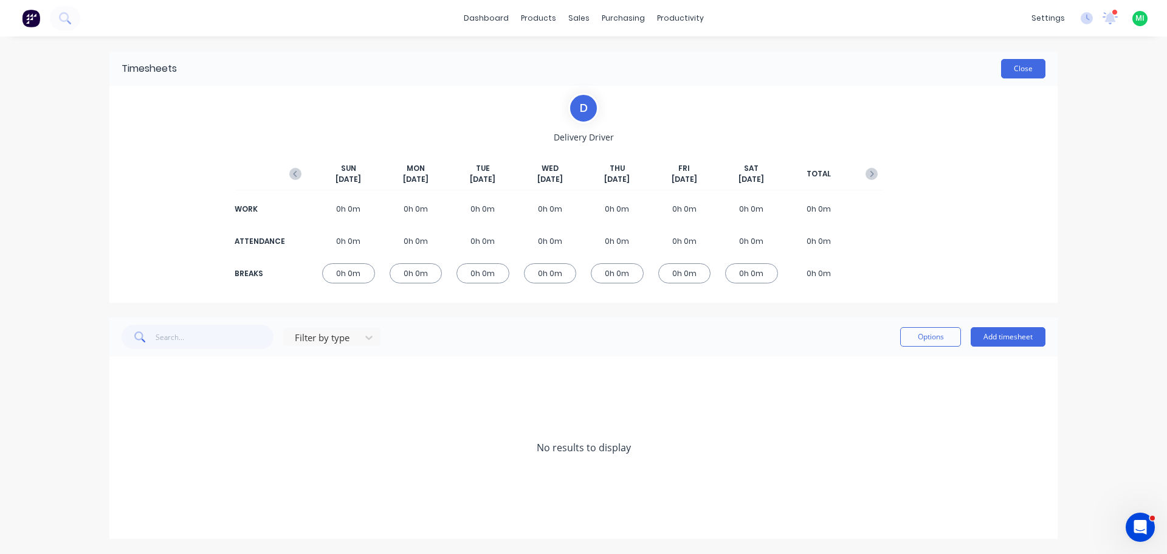
click at [1025, 69] on button "Close" at bounding box center [1023, 68] width 44 height 19
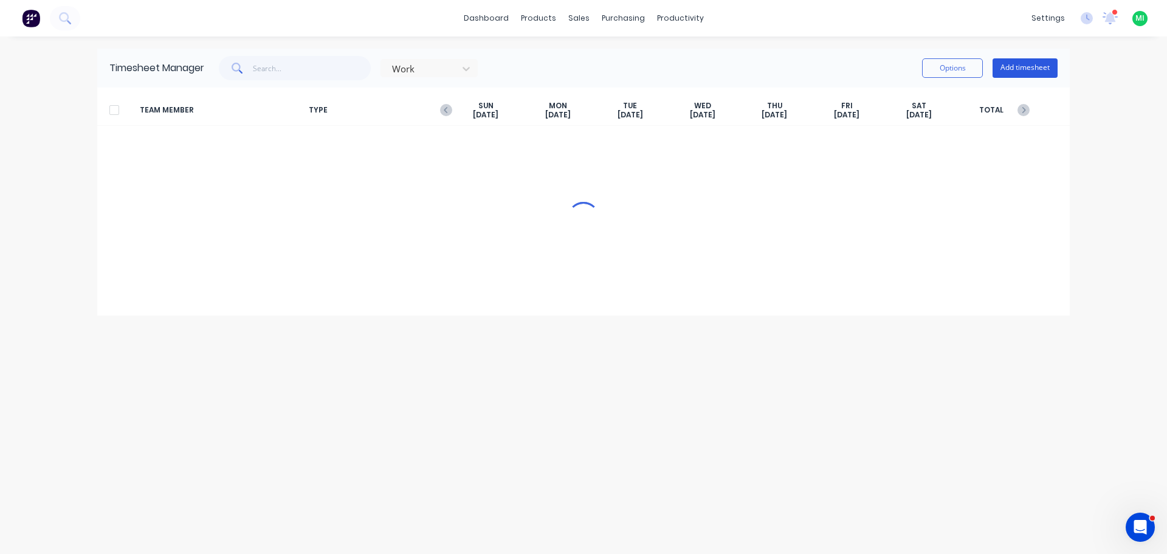
click at [1026, 71] on button "Add timesheet" at bounding box center [1025, 67] width 65 height 19
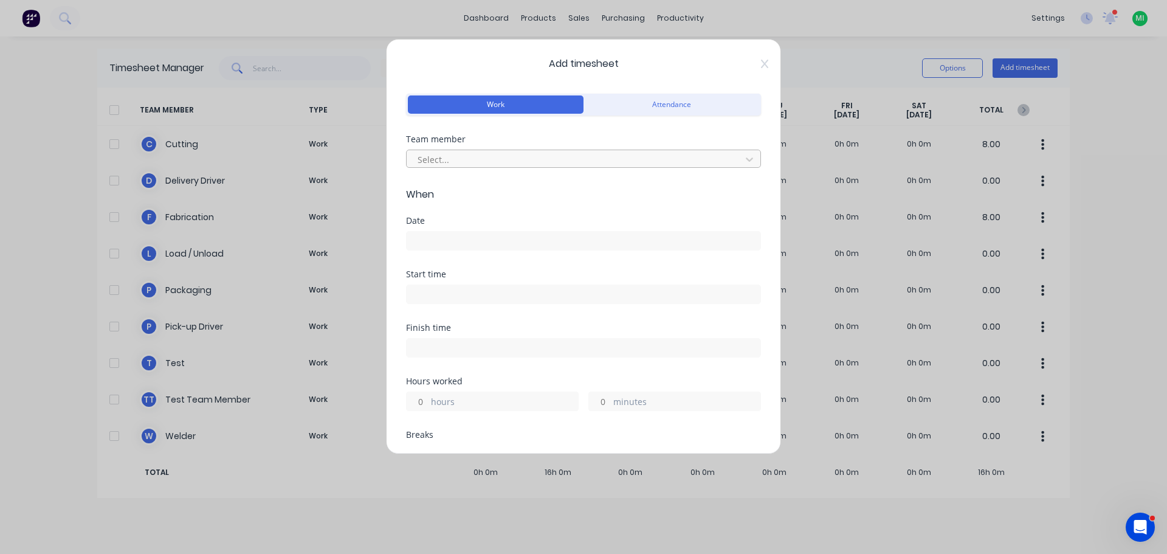
click at [528, 153] on div at bounding box center [575, 159] width 319 height 15
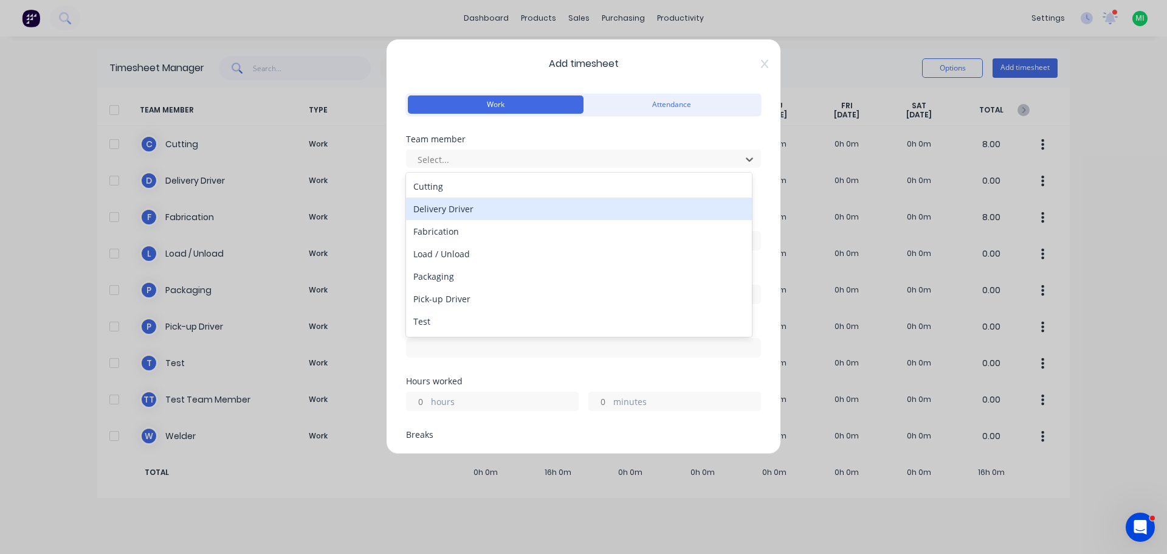
drag, startPoint x: 467, startPoint y: 212, endPoint x: 478, endPoint y: 209, distance: 12.1
click at [468, 212] on div "Delivery Driver" at bounding box center [579, 209] width 346 height 22
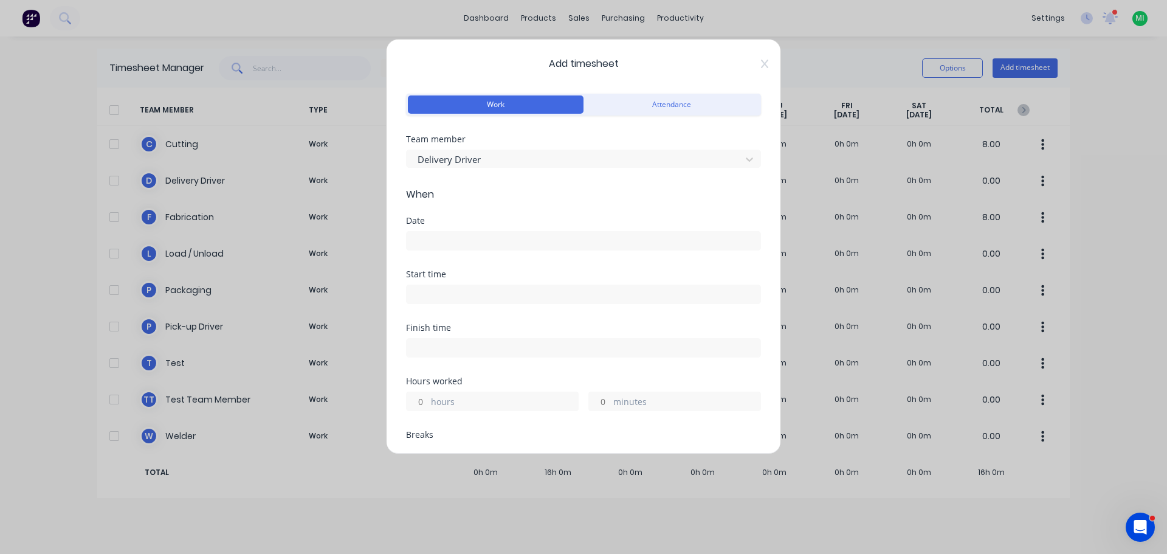
click at [438, 243] on input at bounding box center [584, 241] width 354 height 18
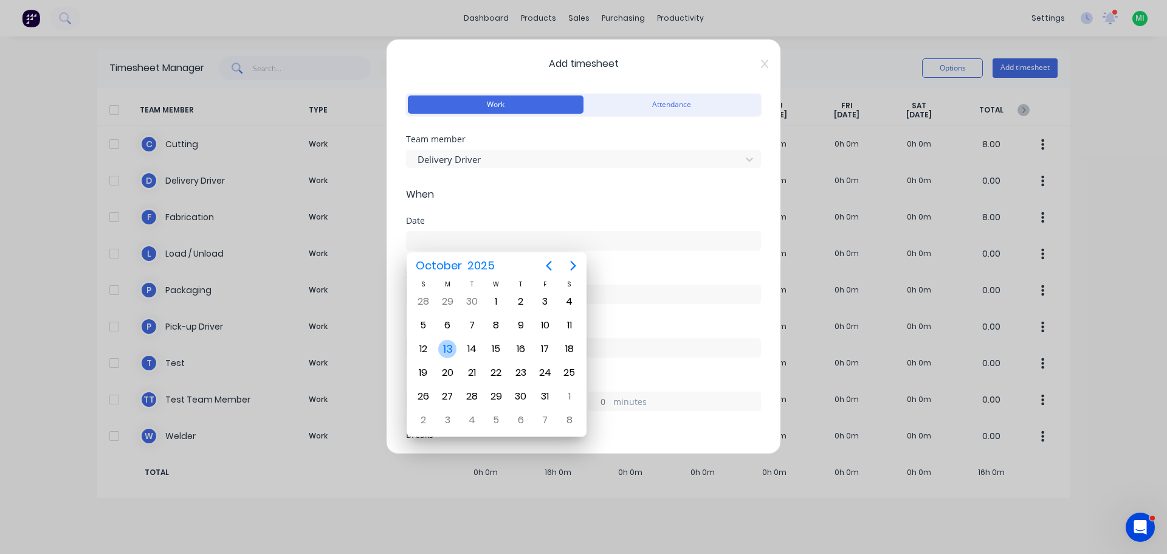
click at [444, 342] on div "13" at bounding box center [447, 349] width 18 height 18
type input "[DATE]"
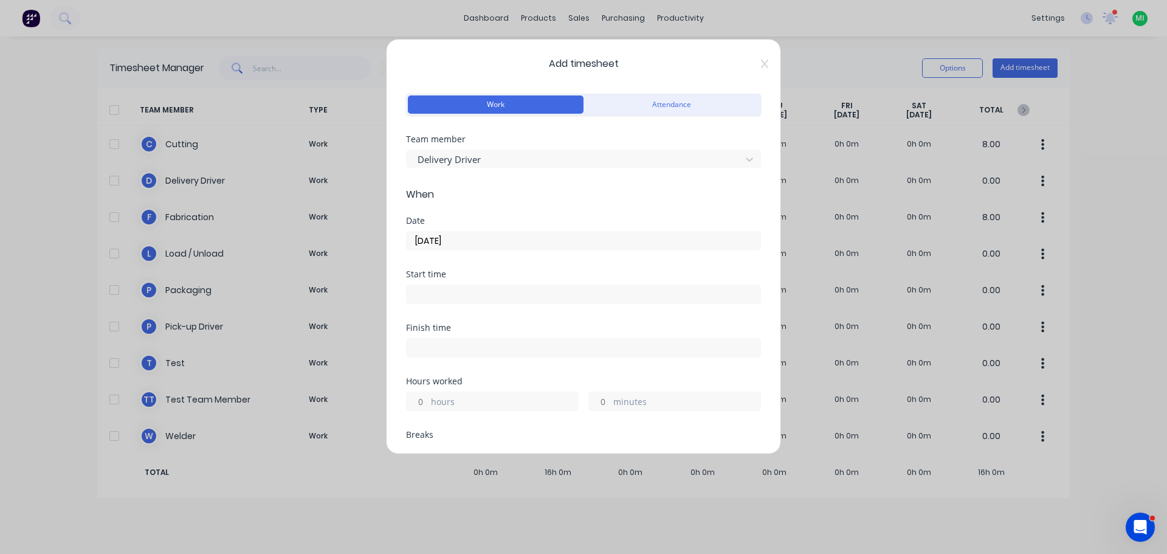
click at [419, 292] on input at bounding box center [584, 294] width 354 height 18
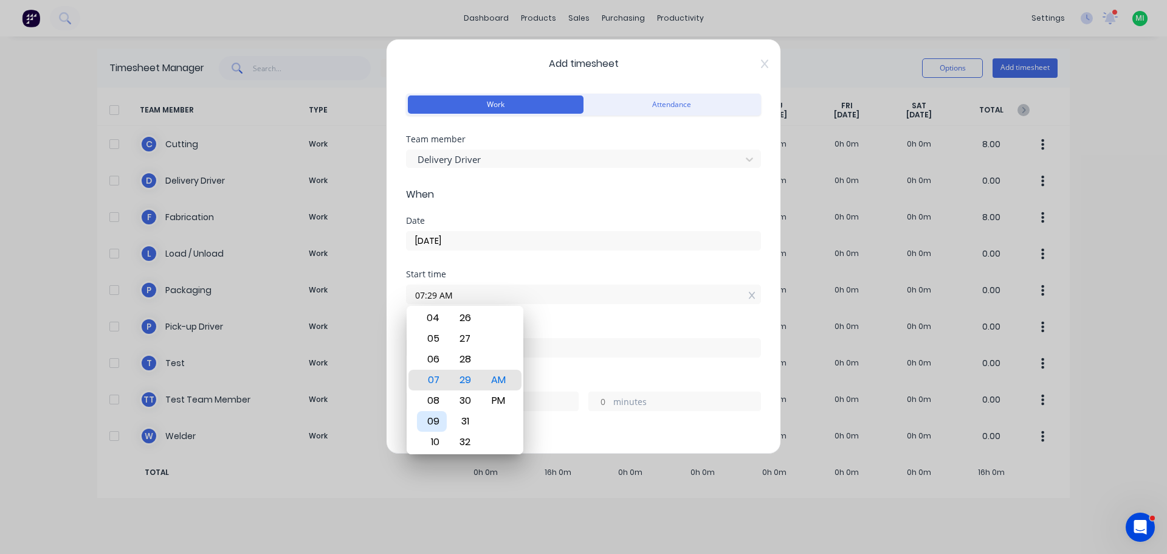
click at [438, 421] on div "09" at bounding box center [432, 421] width 30 height 21
click at [468, 398] on div "30" at bounding box center [466, 400] width 30 height 21
type input "09:30 AM"
click at [536, 322] on div "Start time 09:30 AM" at bounding box center [583, 297] width 355 height 54
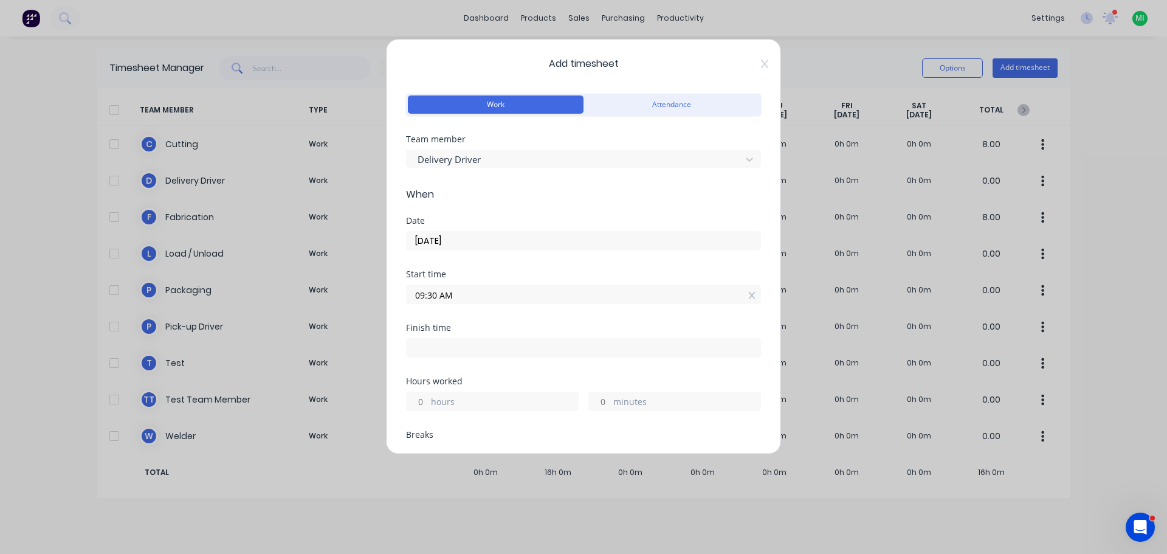
click at [424, 400] on input "hours" at bounding box center [417, 401] width 21 height 18
type input "4"
type input "01:30 PM"
type input "0"
click at [524, 376] on div "Finish time 01:30 PM" at bounding box center [583, 350] width 355 height 54
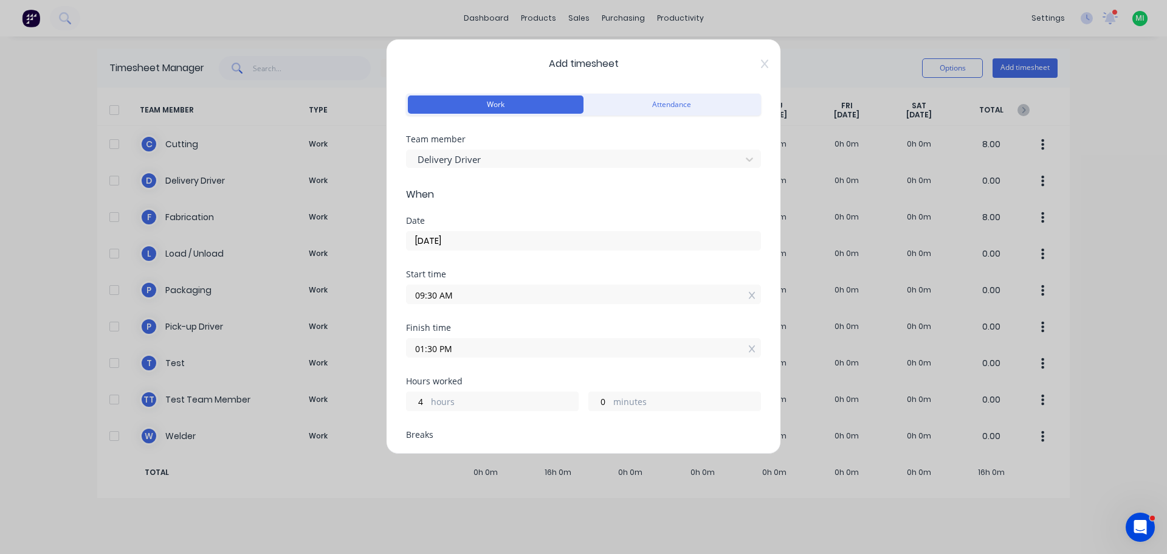
scroll to position [295, 0]
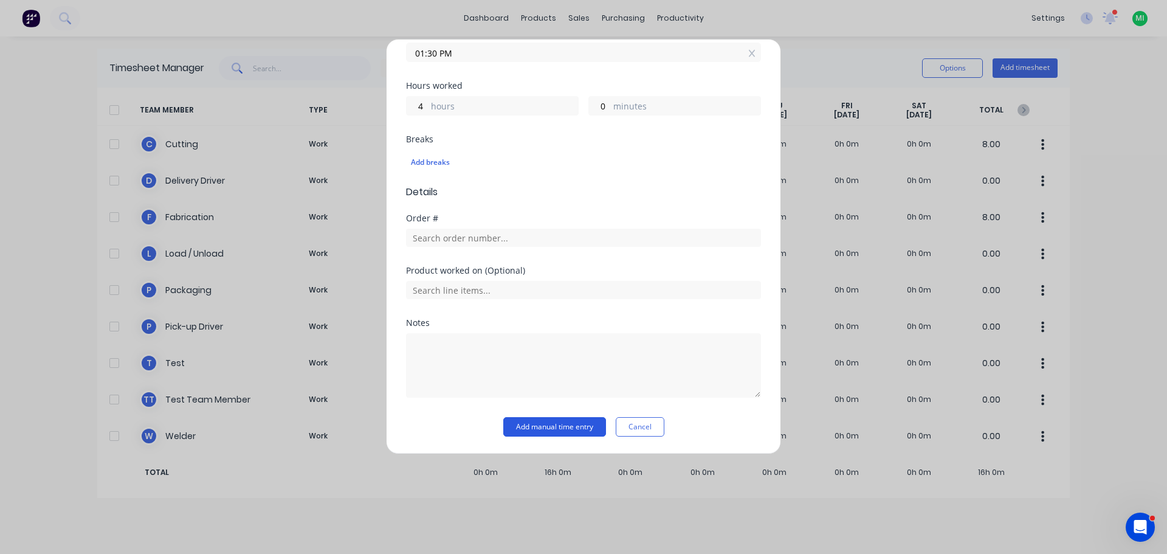
click at [521, 431] on button "Add manual time entry" at bounding box center [554, 426] width 103 height 19
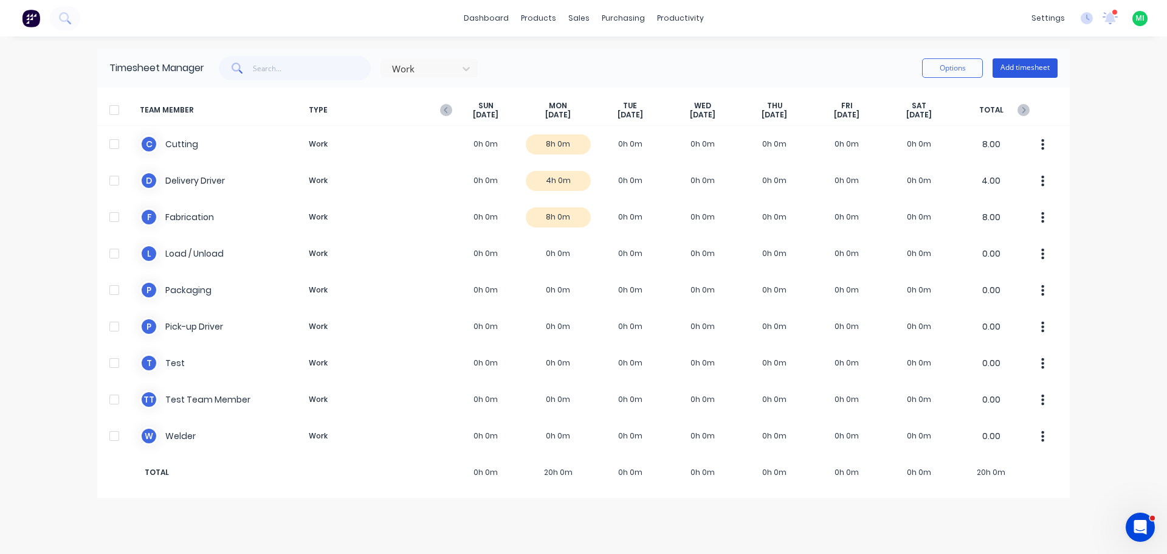
click at [1018, 71] on button "Add timesheet" at bounding box center [1025, 67] width 65 height 19
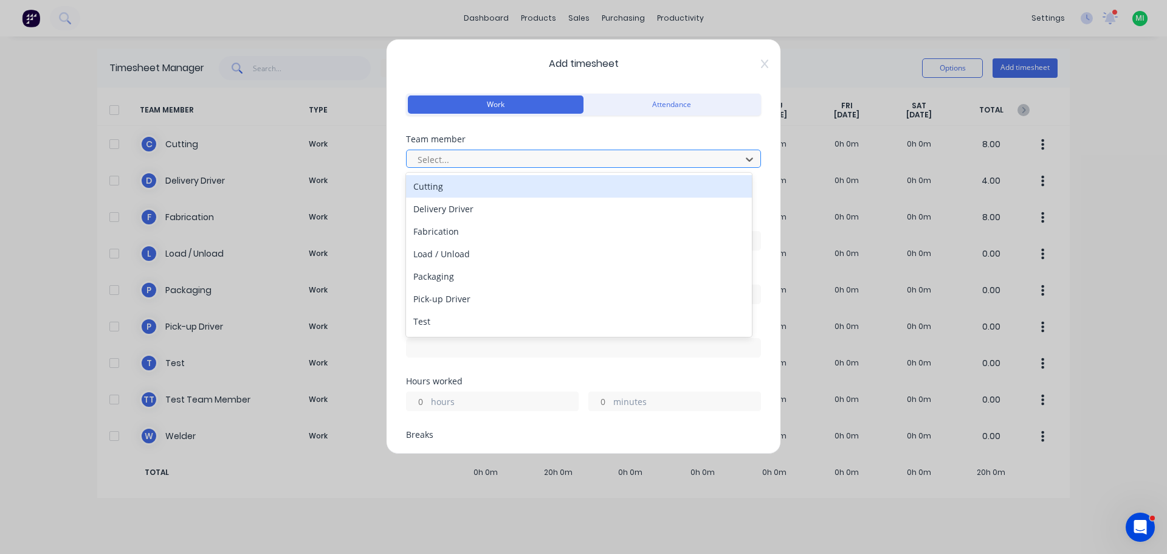
drag, startPoint x: 473, startPoint y: 150, endPoint x: 468, endPoint y: 165, distance: 16.2
click at [473, 152] on div "Select..." at bounding box center [583, 159] width 355 height 18
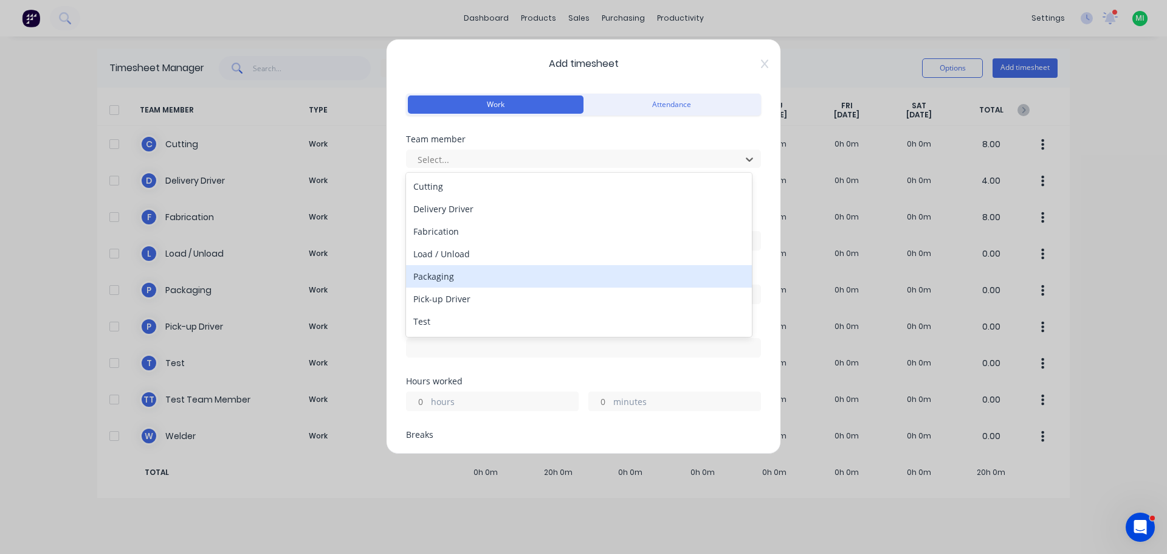
click at [458, 266] on div "Packaging" at bounding box center [579, 276] width 346 height 22
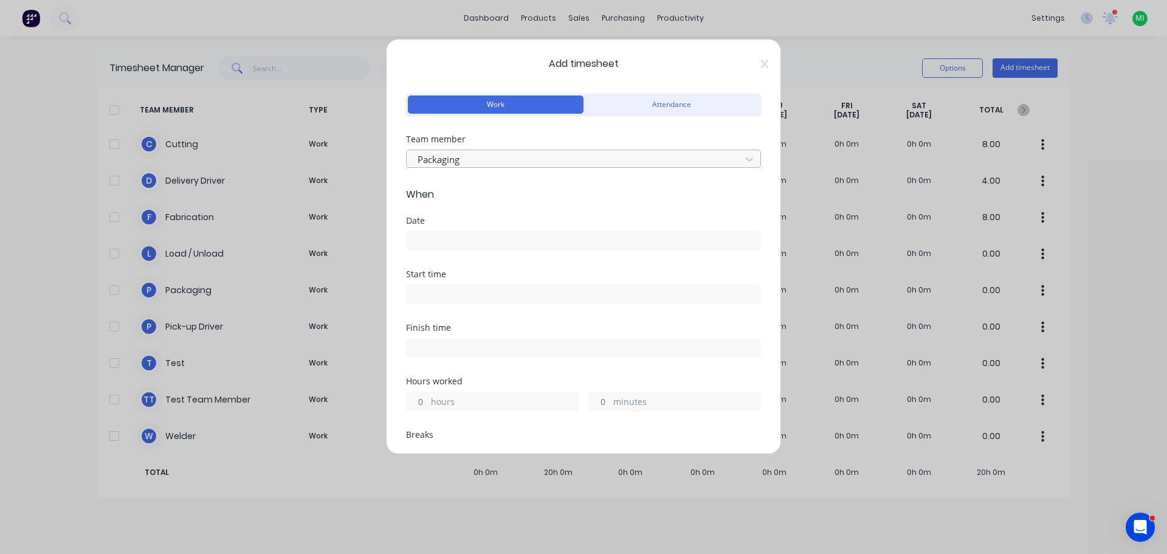
click at [528, 159] on div at bounding box center [575, 159] width 319 height 15
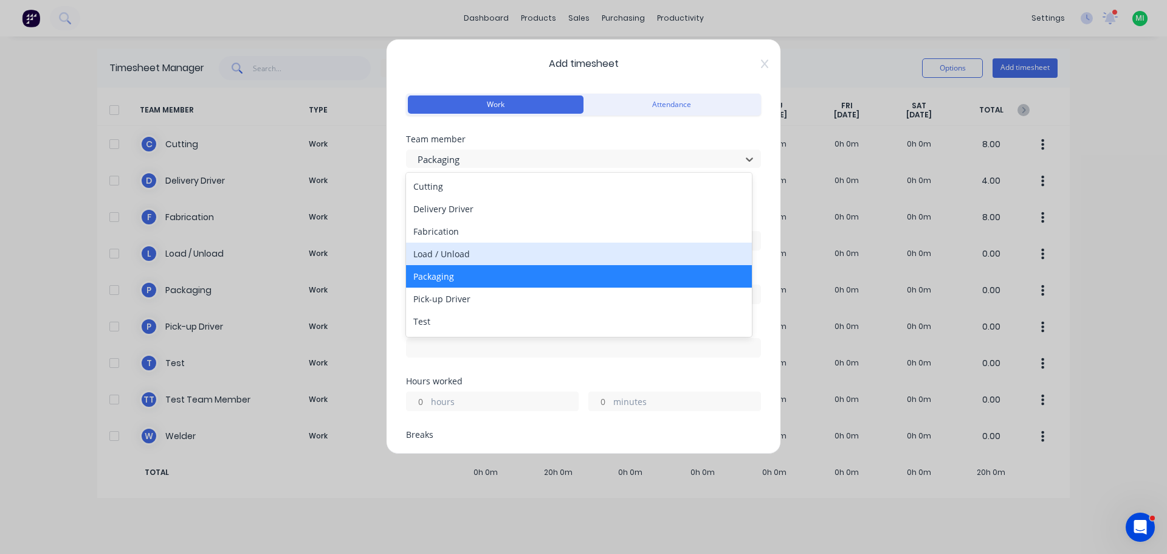
drag, startPoint x: 469, startPoint y: 252, endPoint x: 449, endPoint y: 258, distance: 20.8
click at [469, 255] on div "Load / Unload" at bounding box center [579, 254] width 346 height 22
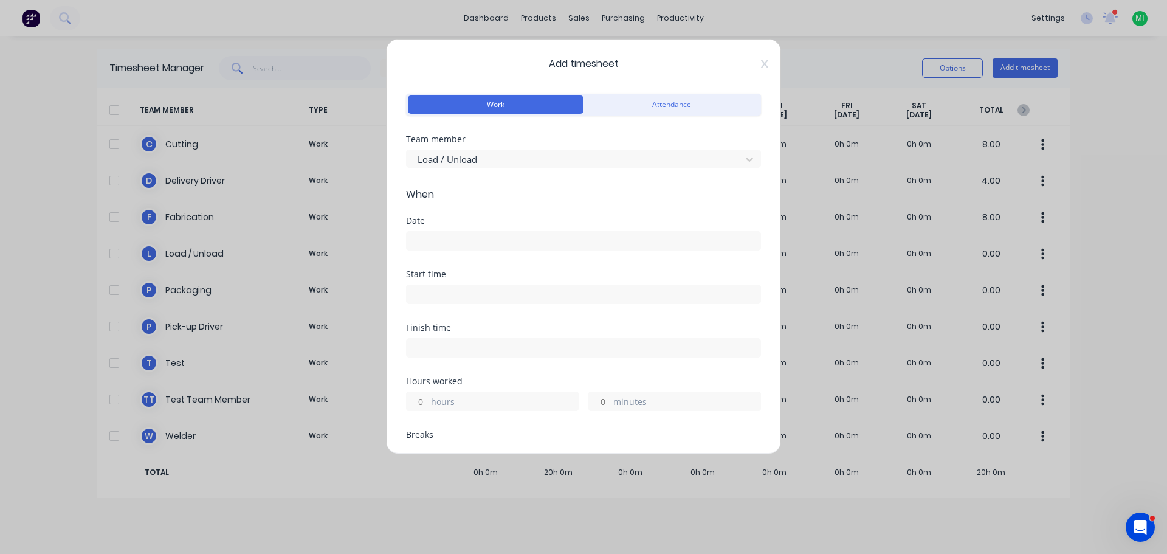
click at [446, 237] on input at bounding box center [584, 241] width 354 height 18
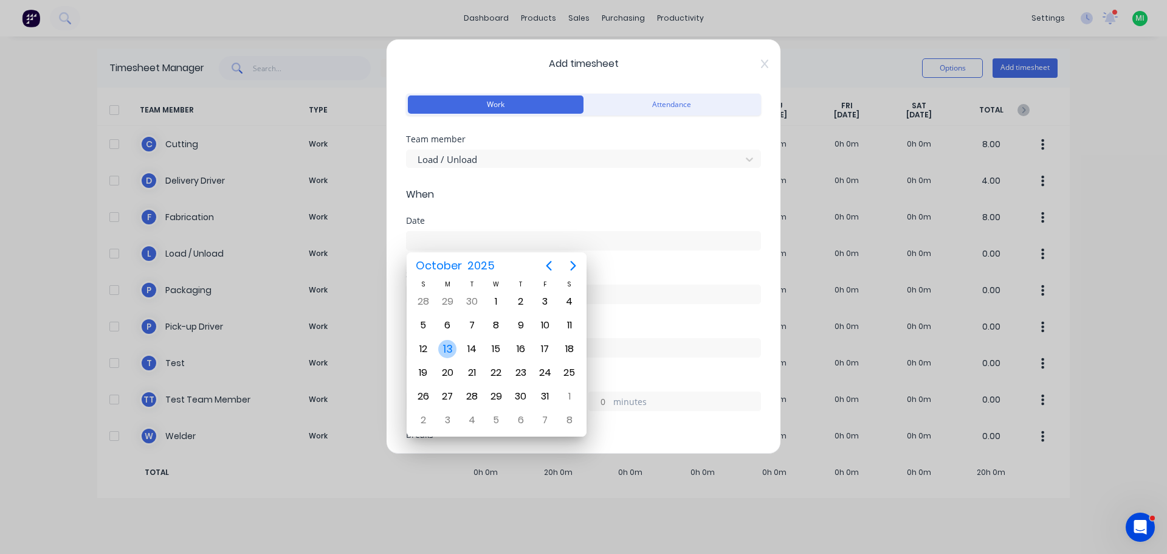
click at [449, 348] on div "13" at bounding box center [447, 349] width 18 height 18
type input "[DATE]"
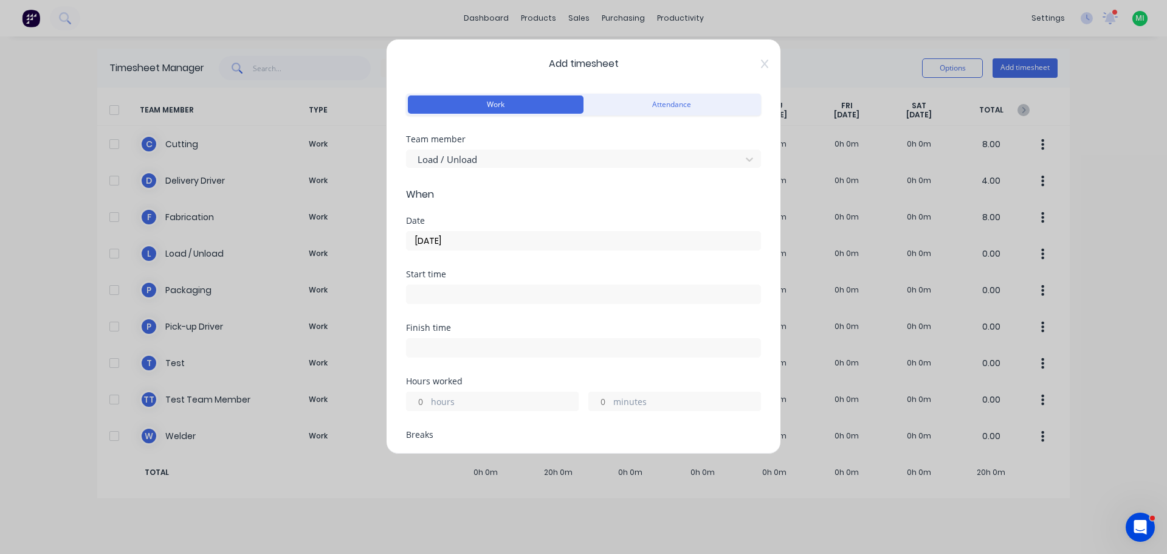
click at [420, 402] on input "hours" at bounding box center [417, 401] width 21 height 18
type input "5"
click at [470, 376] on div "Finish time" at bounding box center [583, 350] width 355 height 54
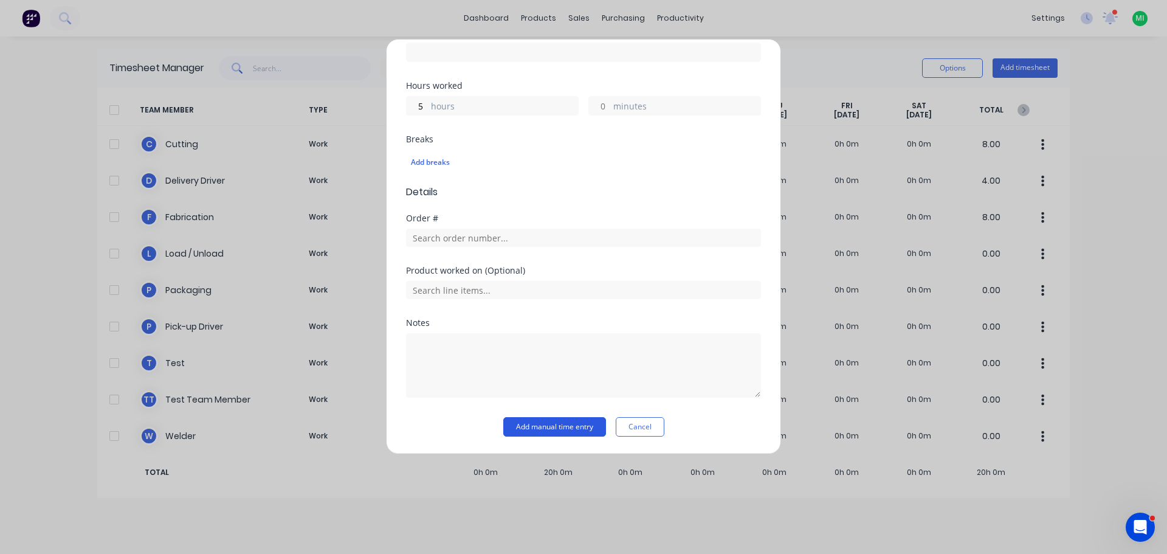
click at [533, 426] on button "Add manual time entry" at bounding box center [554, 426] width 103 height 19
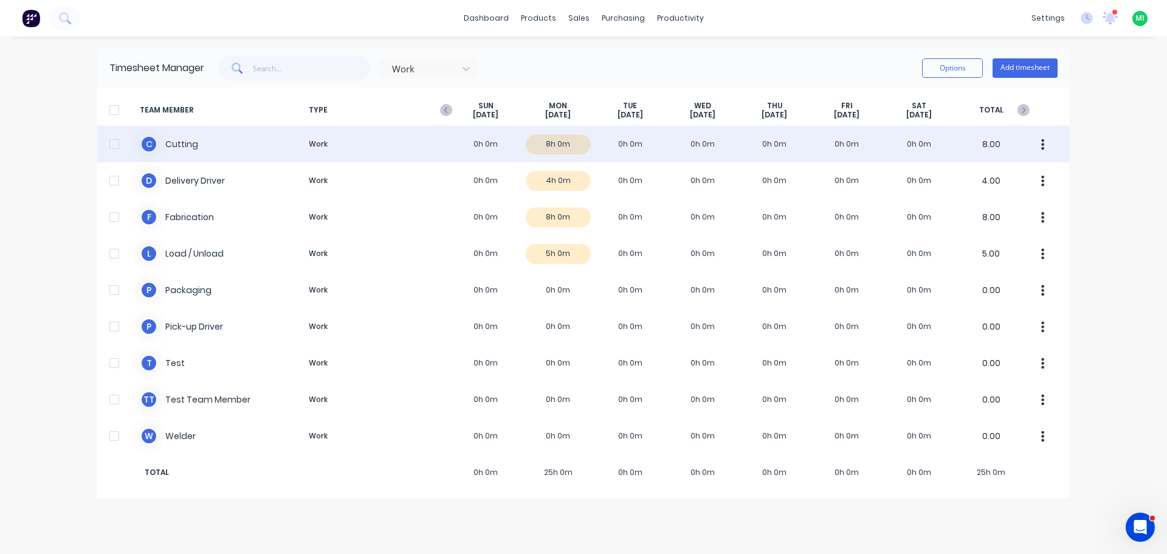
click at [612, 139] on div "C Cutting Work 0h 0m 8h 0m 0h 0m 0h 0m 0h 0m 0h 0m 0h 0m 8.00" at bounding box center [583, 144] width 973 height 36
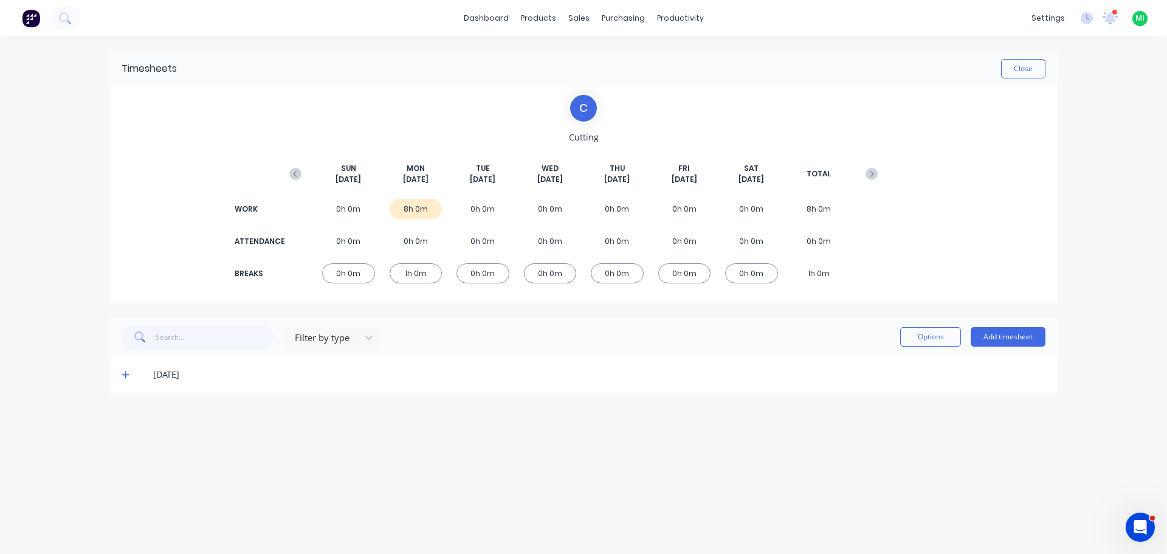
drag, startPoint x: 130, startPoint y: 371, endPoint x: 420, endPoint y: 426, distance: 295.1
click at [136, 374] on div "[DATE]" at bounding box center [583, 374] width 948 height 36
click at [128, 372] on icon at bounding box center [126, 374] width 8 height 9
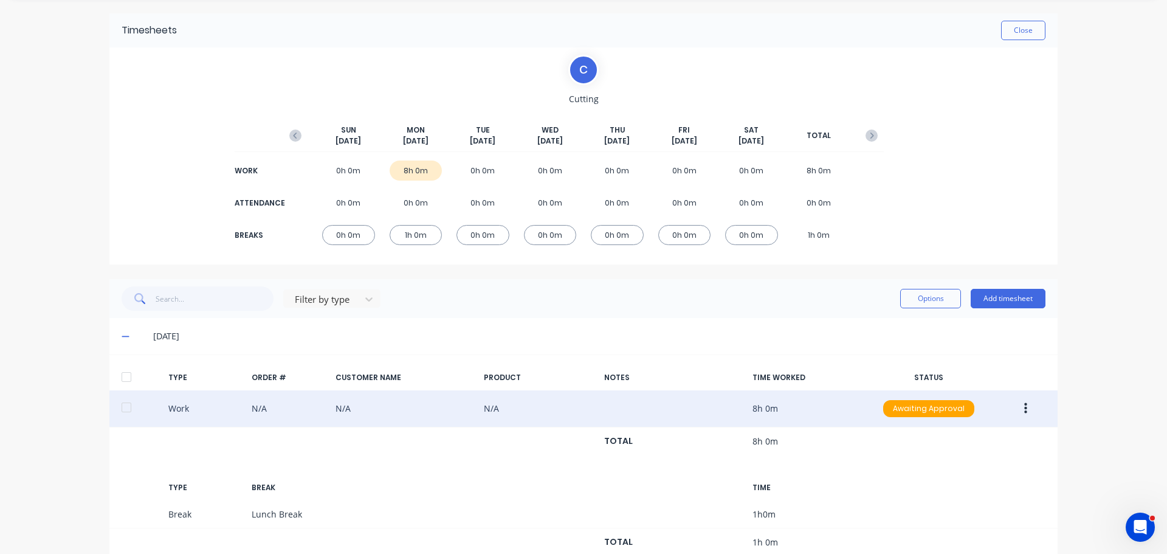
scroll to position [75, 0]
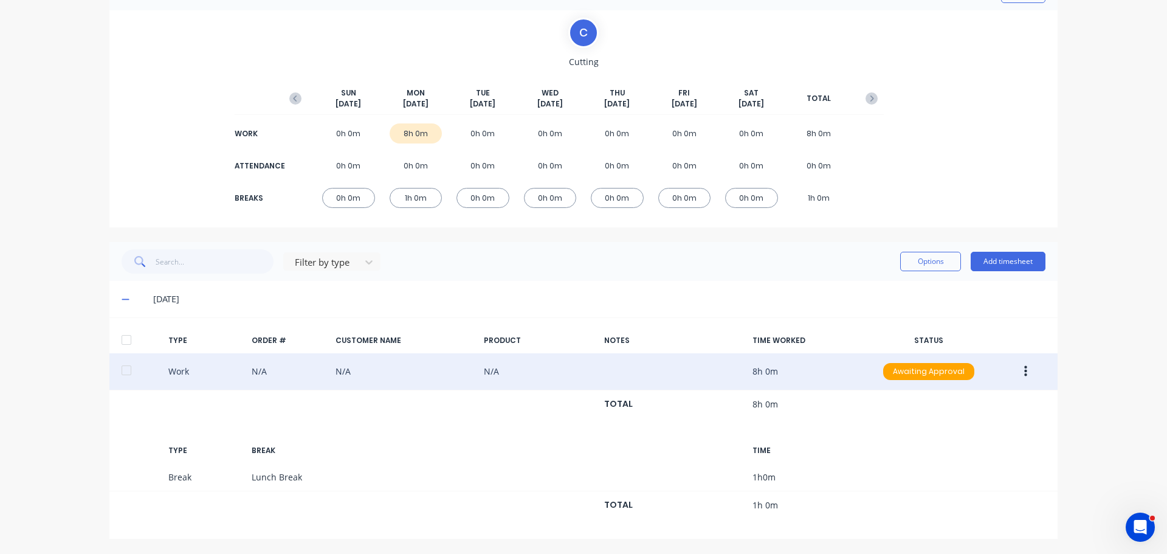
click at [1028, 367] on button "button" at bounding box center [1026, 372] width 29 height 22
click at [995, 375] on div "Approve" at bounding box center [983, 374] width 94 height 18
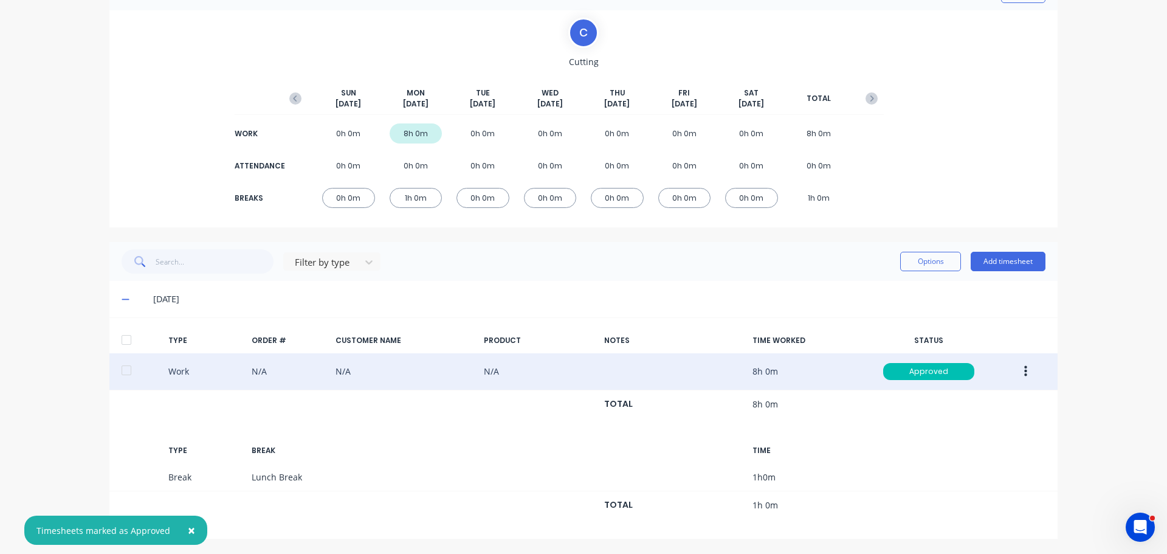
scroll to position [0, 0]
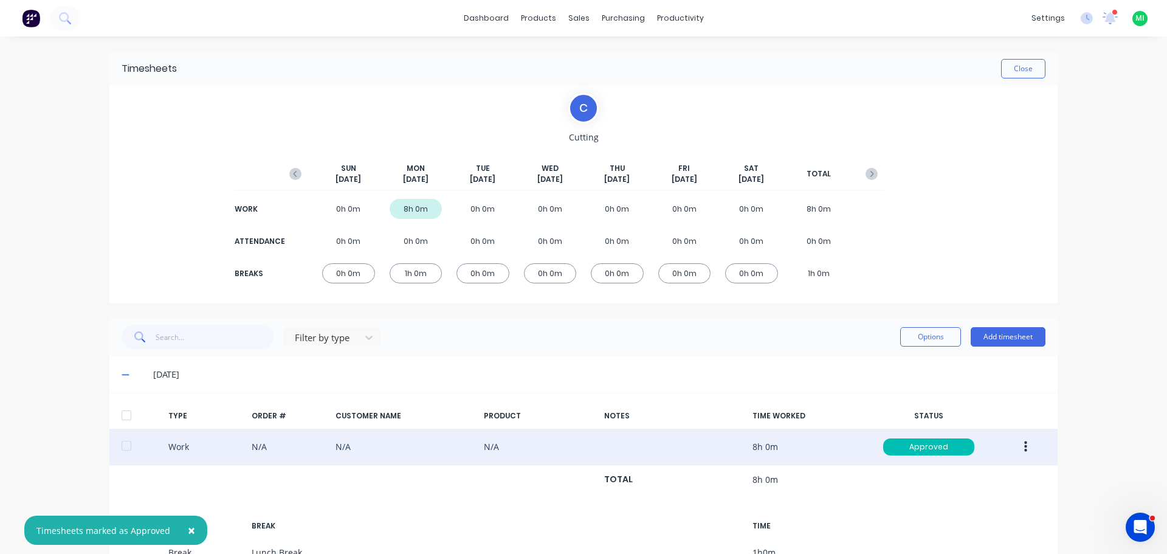
click at [1018, 446] on button "button" at bounding box center [1026, 447] width 29 height 22
click at [973, 477] on div "Unapprove" at bounding box center [983, 474] width 94 height 18
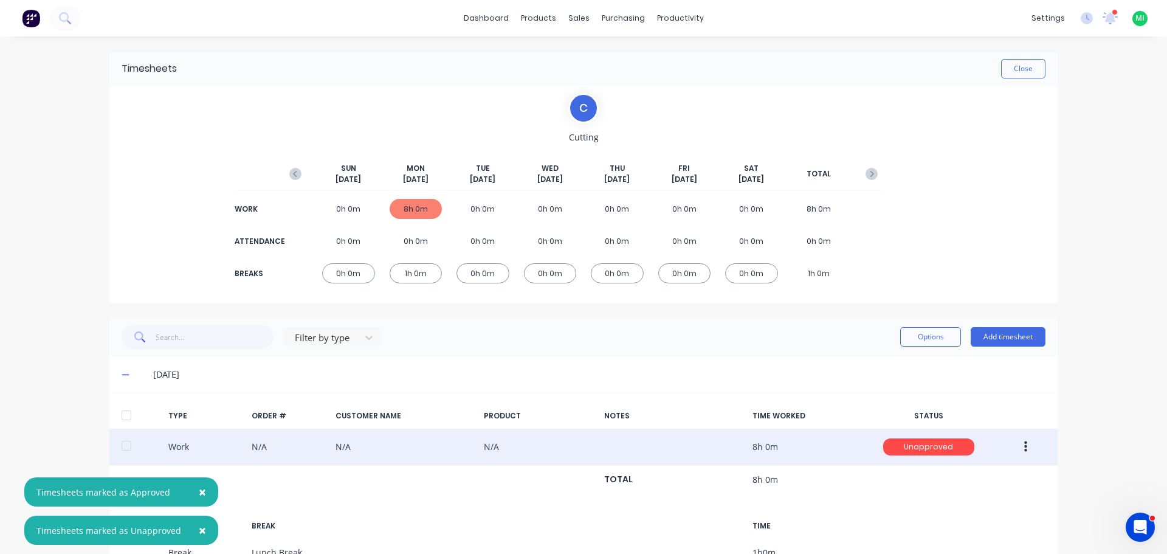
click at [1023, 447] on button "button" at bounding box center [1026, 447] width 29 height 22
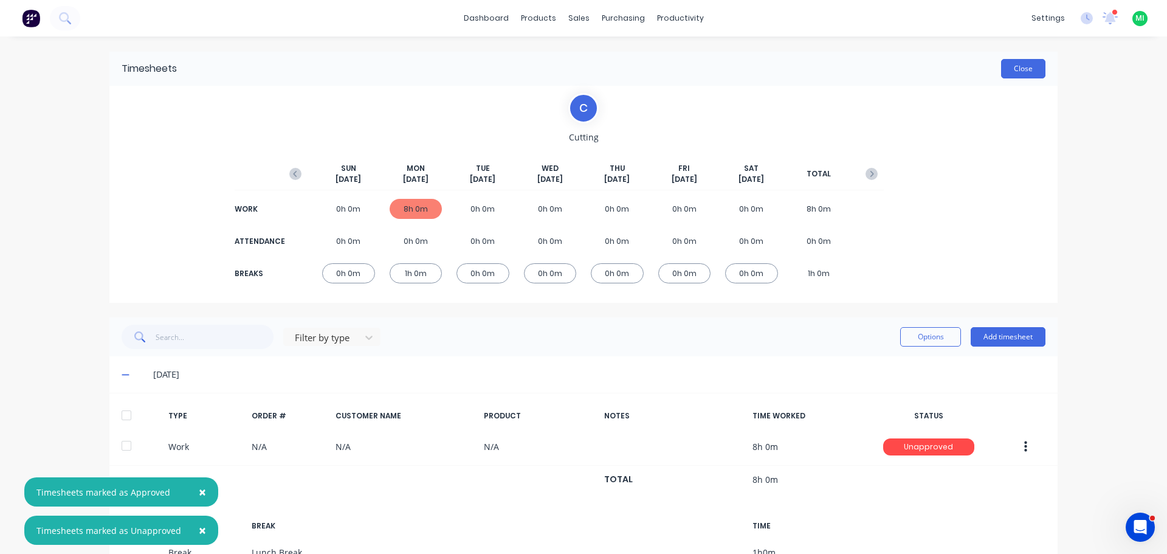
click at [1037, 67] on button "Close" at bounding box center [1023, 68] width 44 height 19
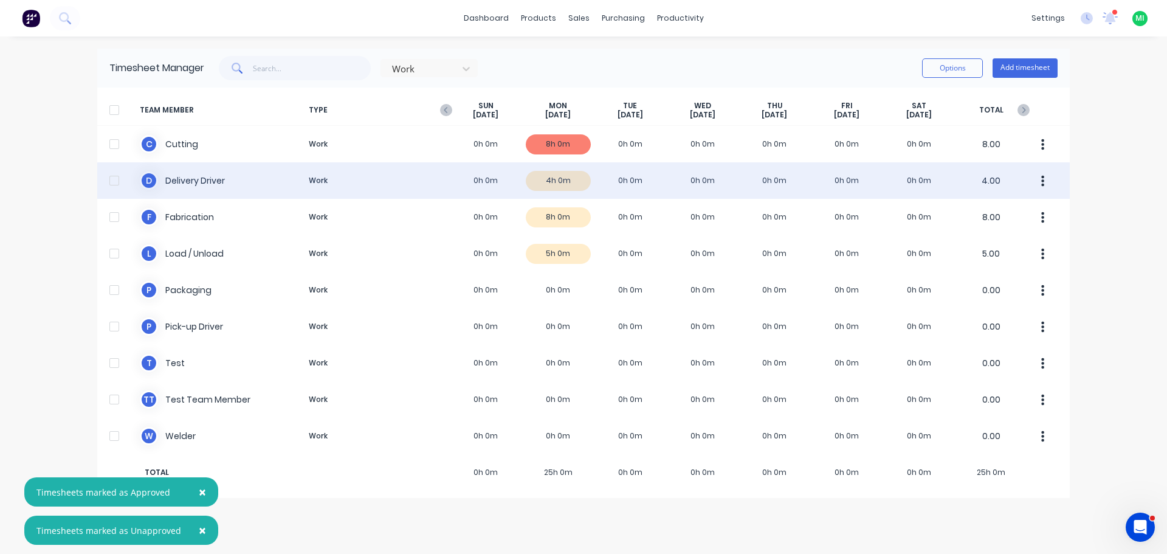
click at [1039, 186] on button "button" at bounding box center [1044, 180] width 26 height 24
click at [1003, 213] on div "Approve" at bounding box center [997, 214] width 94 height 18
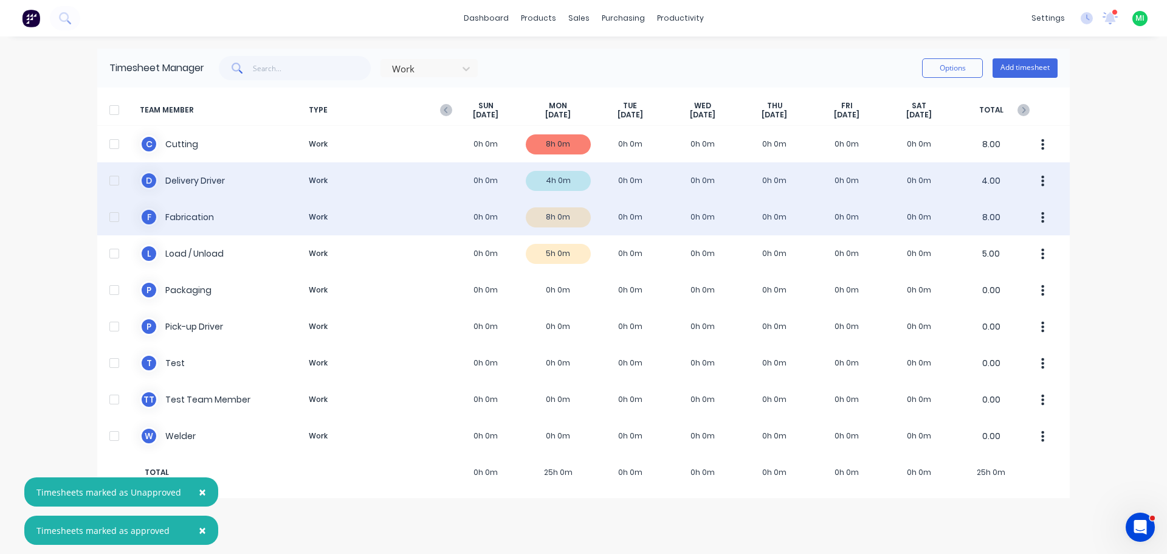
click at [1040, 220] on button "button" at bounding box center [1044, 217] width 26 height 24
click at [1018, 246] on div "Approve" at bounding box center [997, 251] width 94 height 18
